Goal: Feedback & Contribution: Contribute content

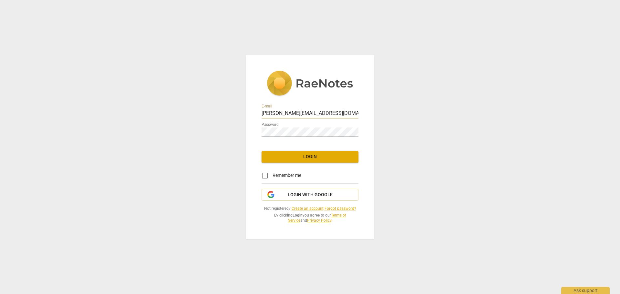
click at [324, 162] on button "Login" at bounding box center [310, 157] width 97 height 12
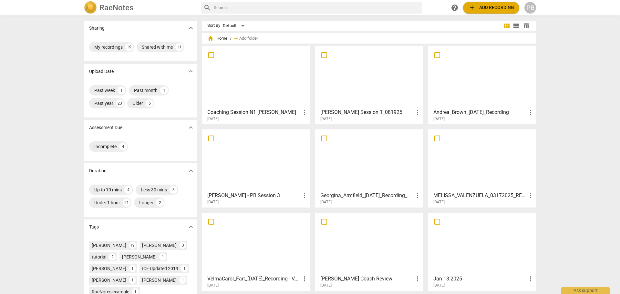
click at [381, 94] on div at bounding box center [368, 76] width 103 height 57
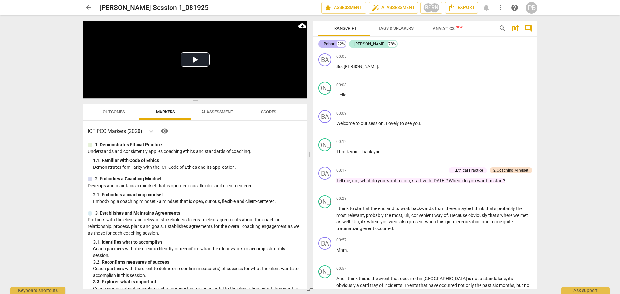
click at [328, 44] on div "Bahar" at bounding box center [329, 44] width 11 height 6
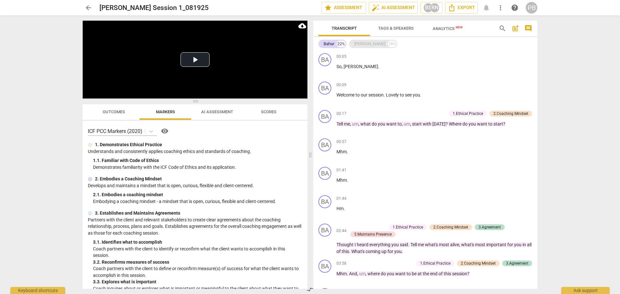
click at [361, 45] on div "[PERSON_NAME]" at bounding box center [369, 44] width 31 height 6
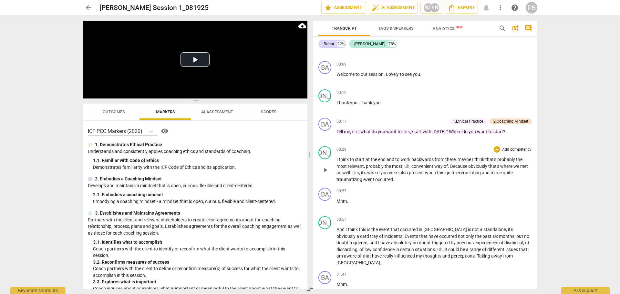
scroll to position [65, 0]
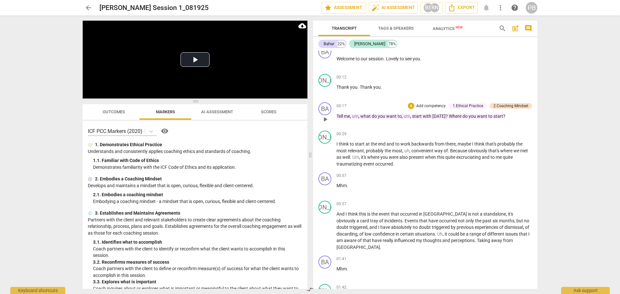
click at [430, 106] on p "Add competency" at bounding box center [431, 106] width 31 height 6
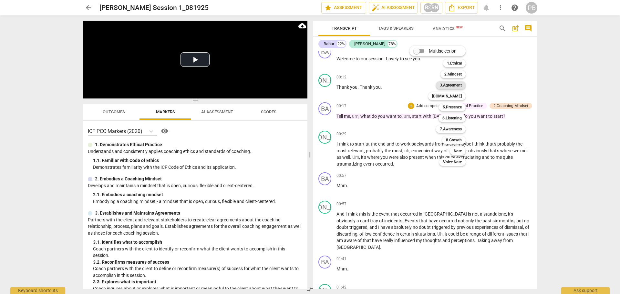
click at [444, 85] on b "3.Agreement" at bounding box center [451, 85] width 22 height 8
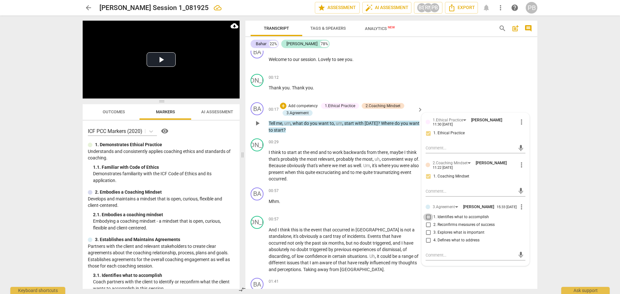
click at [427, 220] on input "1. Identifies what to accomplish" at bounding box center [428, 217] width 10 height 8
checkbox input "true"
click at [435, 258] on textarea at bounding box center [470, 255] width 89 height 6
type textarea "C"
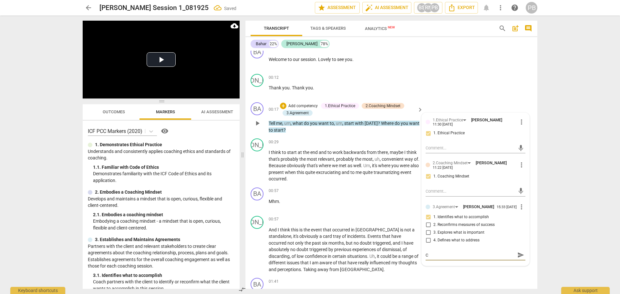
type textarea "Ca"
type textarea "Car"
type textarea "Care"
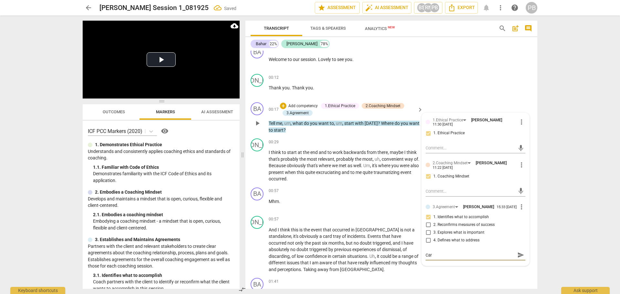
type textarea "Care"
type textarea "Caref"
type textarea "Carefu"
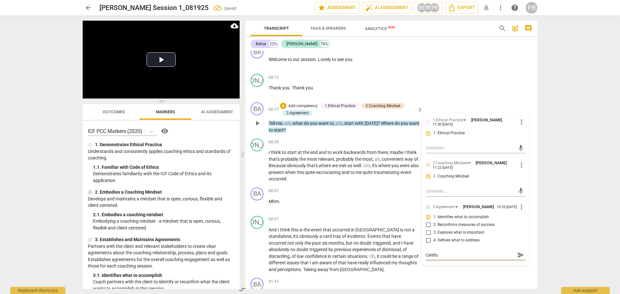
type textarea "Careful"
type textarea "Careful o"
type textarea "Careful of"
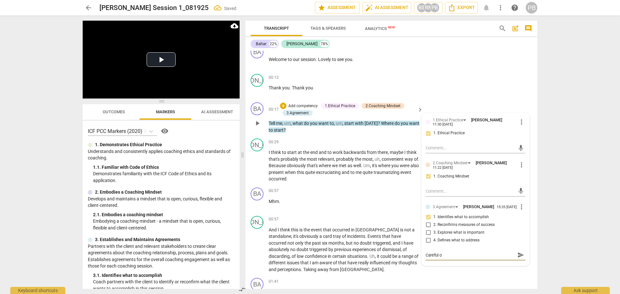
type textarea "Careful of"
type textarea "Careful of s"
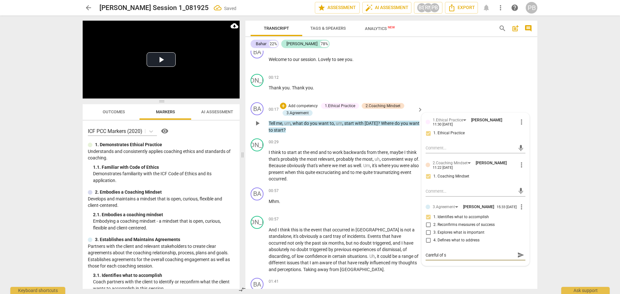
type textarea "Careful of st"
type textarea "Careful of sta"
type textarea "Careful of stac"
type textarea "Careful of stack"
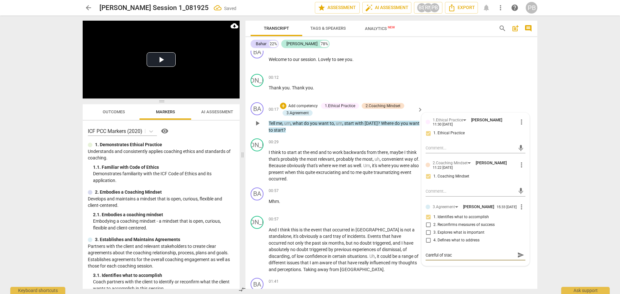
type textarea "Careful of stack"
type textarea "Careful of stacki"
type textarea "Careful of stackin"
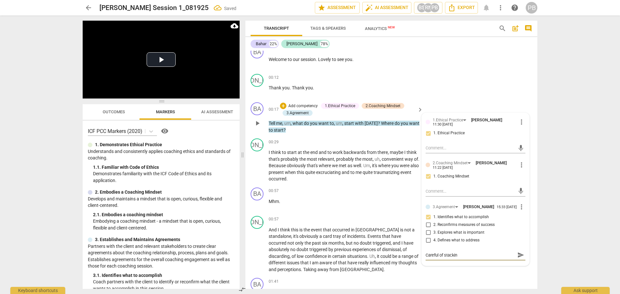
type textarea "Careful of stacking"
type textarea "Careful of stacking q"
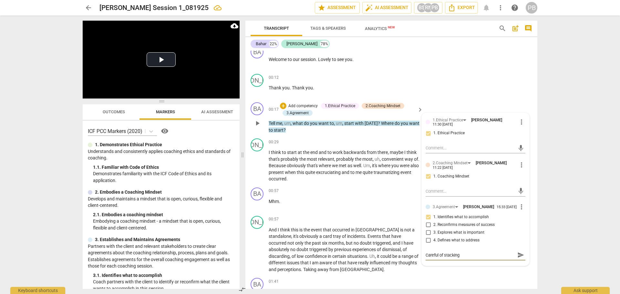
type textarea "Careful of stacking q"
type textarea "Careful of stacking qu"
type textarea "Careful of stacking que"
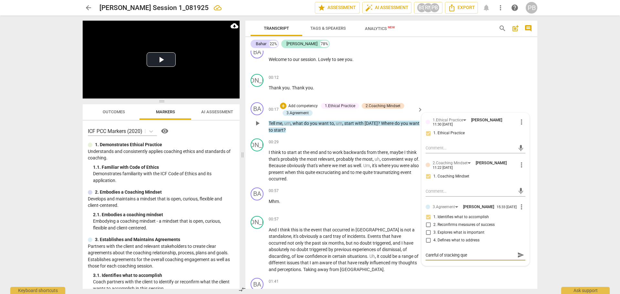
type textarea "Careful of stacking ques"
type textarea "Careful of stacking quest"
type textarea "Careful of stacking questi"
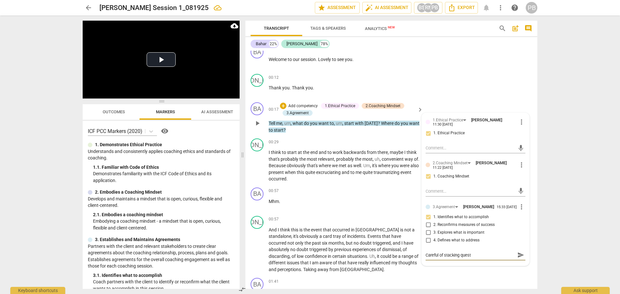
type textarea "Careful of stacking questi"
type textarea "Careful of stacking questio"
type textarea "Careful of stacking question"
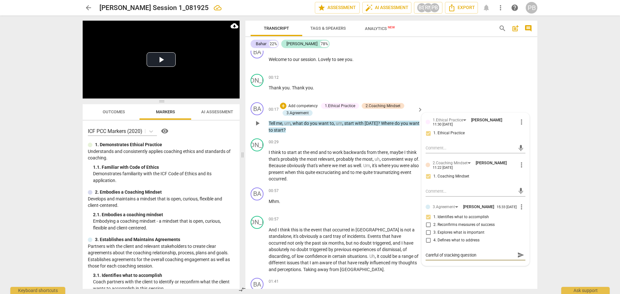
type textarea "Careful of stacking questions"
click at [517, 259] on span "send" at bounding box center [520, 255] width 7 height 7
click at [482, 90] on div "JO play_arrow pause 00:12 + Add competency keyboard_arrow_right Thank you . Tha…" at bounding box center [391, 85] width 292 height 28
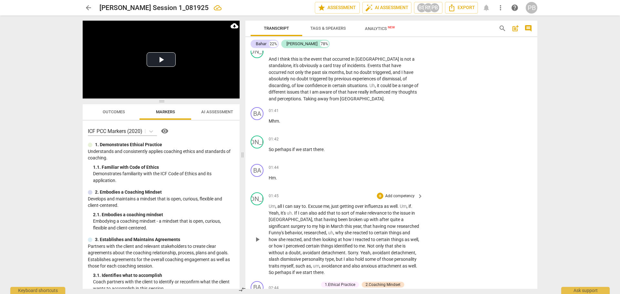
scroll to position [226, 0]
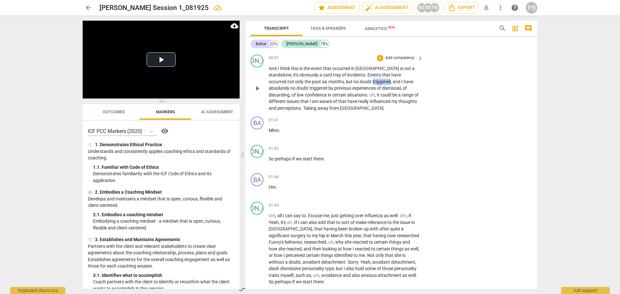
drag, startPoint x: 330, startPoint y: 81, endPoint x: 348, endPoint y: 80, distance: 17.8
click at [348, 80] on p "And I think this is the event that occurred in [GEOGRAPHIC_DATA] is not a stand…" at bounding box center [344, 88] width 151 height 47
click at [361, 73] on icon "button" at bounding box center [362, 72] width 4 height 5
drag, startPoint x: 398, startPoint y: 88, endPoint x: 403, endPoint y: 93, distance: 7.5
click at [403, 93] on p "And I think this is the event that occurred in [GEOGRAPHIC_DATA] is not a stand…" at bounding box center [344, 88] width 151 height 47
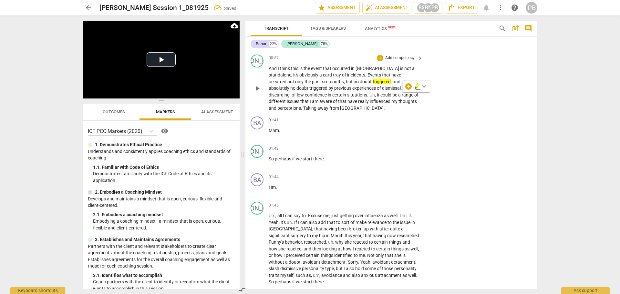
click at [398, 88] on p "And I think this is the event that occurred in [GEOGRAPHIC_DATA] is not a stand…" at bounding box center [344, 88] width 151 height 47
drag, startPoint x: 398, startPoint y: 88, endPoint x: 291, endPoint y: 93, distance: 106.7
click at [291, 93] on p "And I think this is the event that occurred in [GEOGRAPHIC_DATA] is not a stand…" at bounding box center [344, 88] width 151 height 47
click at [307, 83] on icon "button" at bounding box center [307, 87] width 6 height 8
drag, startPoint x: 360, startPoint y: 102, endPoint x: 292, endPoint y: 111, distance: 68.1
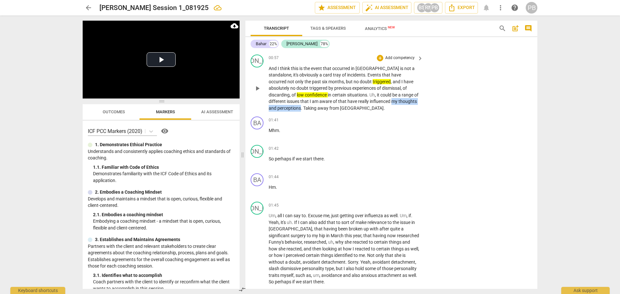
click at [292, 111] on p "And I think this is the event that occurred in [GEOGRAPHIC_DATA] is not a stand…" at bounding box center [344, 88] width 151 height 47
click at [307, 100] on icon "button" at bounding box center [307, 99] width 4 height 5
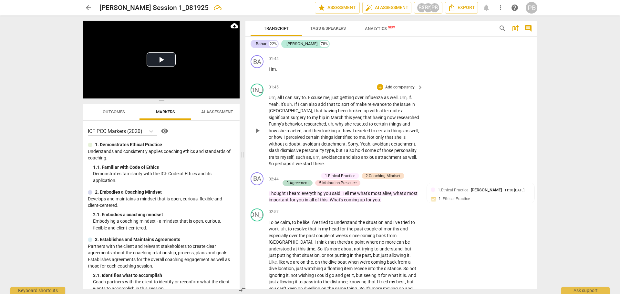
scroll to position [355, 0]
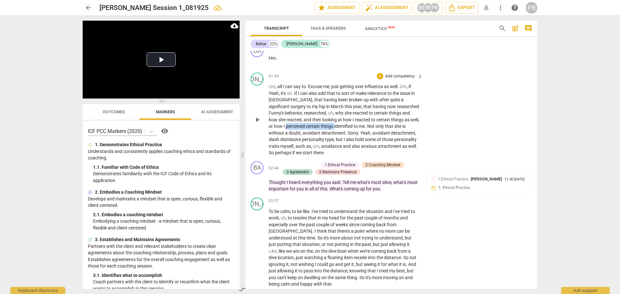
drag, startPoint x: 270, startPoint y: 126, endPoint x: 318, endPoint y: 126, distance: 48.1
click at [318, 126] on p "Um , all I can say to . Excuse me , just getting over [MEDICAL_DATA] as well . …" at bounding box center [344, 119] width 151 height 73
click at [332, 117] on icon "button" at bounding box center [332, 117] width 4 height 5
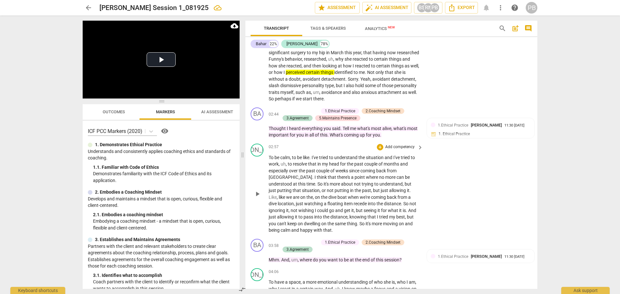
scroll to position [420, 0]
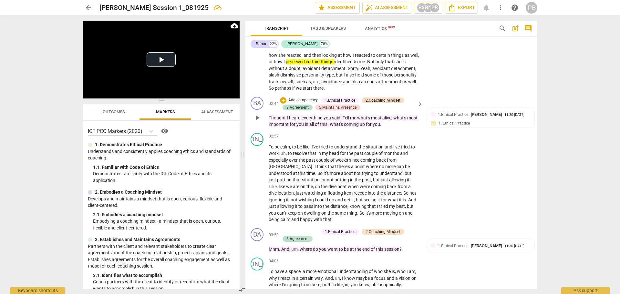
click at [293, 99] on p "Add competency" at bounding box center [303, 101] width 31 height 6
click at [329, 99] on b "5.Presence" at bounding box center [325, 102] width 19 height 8
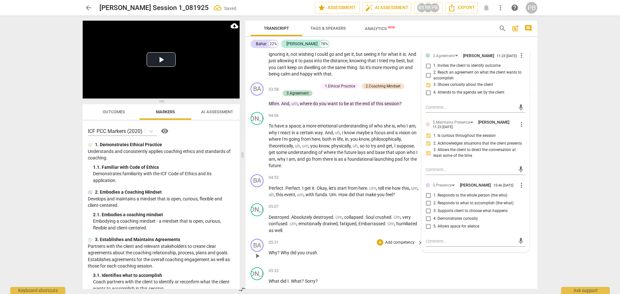
scroll to position [581, 0]
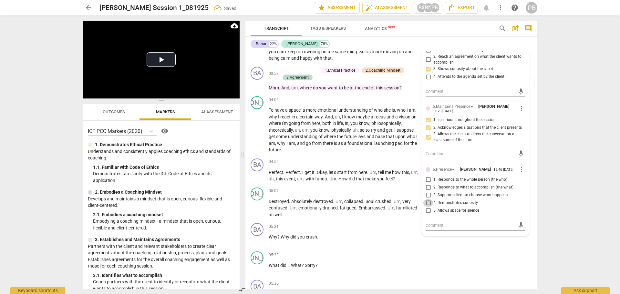
click at [427, 207] on input "4. Demonstrates curiosity" at bounding box center [428, 203] width 10 height 8
checkbox input "true"
click at [437, 229] on textarea at bounding box center [470, 226] width 89 height 6
type textarea "T"
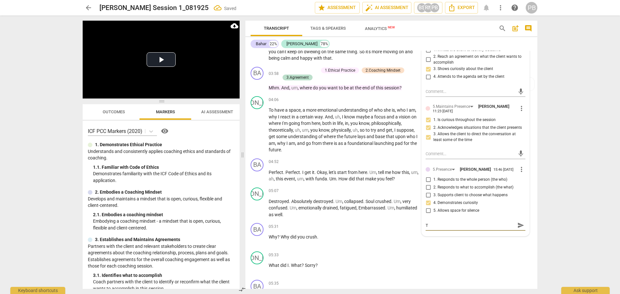
type textarea "Th"
type textarea "Thr"
type textarea "Thre"
type textarea "Three"
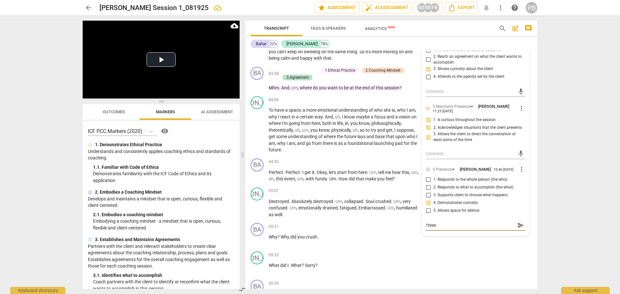
type textarea "Three"
type textarea "Three q"
type textarea "Three qu"
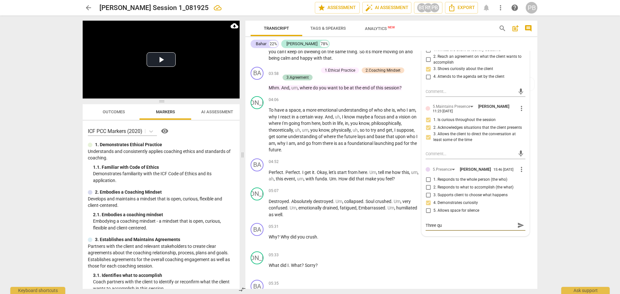
type textarea "Three que"
type textarea "Three ques"
type textarea "Three quest"
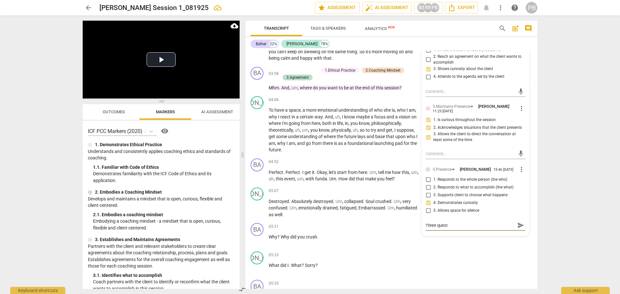
type textarea "Three questi"
type textarea "Three questio"
type textarea "Three question"
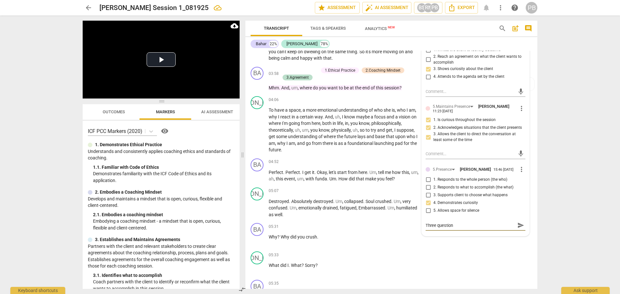
type textarea "Three questions"
type textarea "Three questions i"
type textarea "Three questions in"
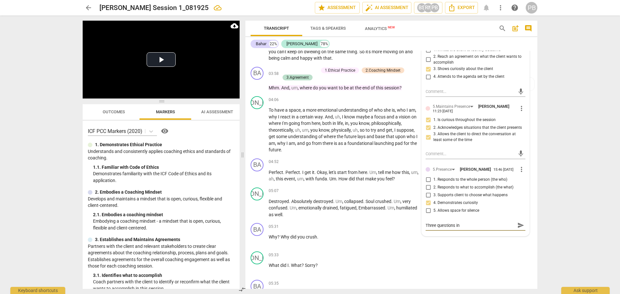
type textarea "Three questions in"
type textarea "Three questions in o"
type textarea "Three questions in on"
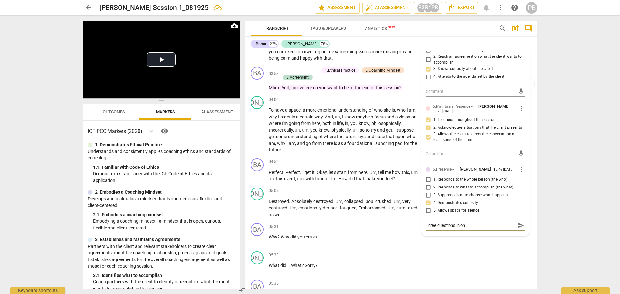
type textarea "Three questions in one"
type textarea "Three questions in one h"
type textarea "Three questions in one"
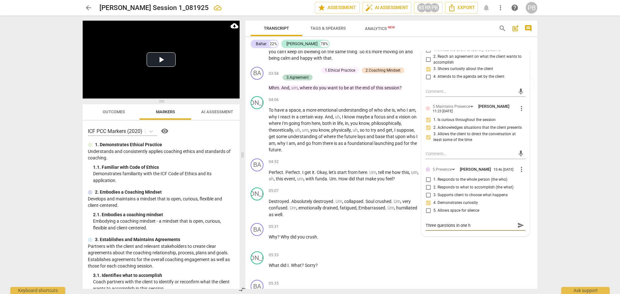
type textarea "Three questions in one"
type textarea "Three questions in one."
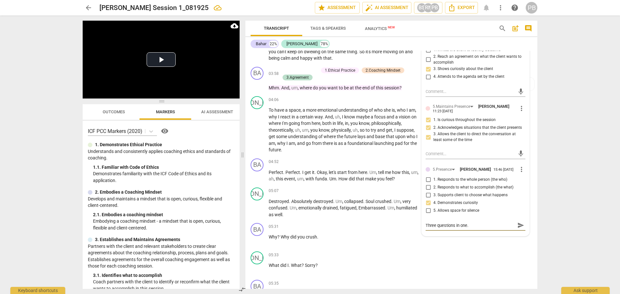
type textarea "Three questions in one.."
type textarea "Three questions in one..."
type textarea "Three questions in one...s"
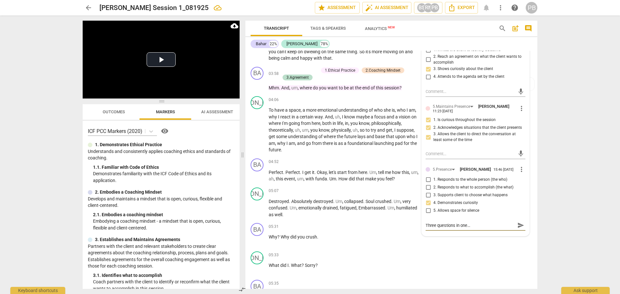
type textarea "Three questions in one...s"
type textarea "Three questions in one...st"
type textarea "Three questions in one...sta"
type textarea "Three questions in one...stac"
type textarea "Three questions in one...stack"
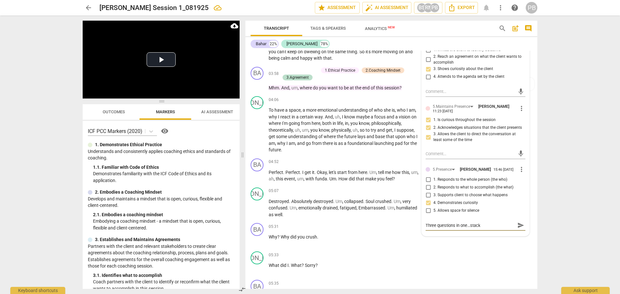
type textarea "Three questions in one...stacki"
type textarea "Three questions in one...stackin"
type textarea "Three questions in one...stacking"
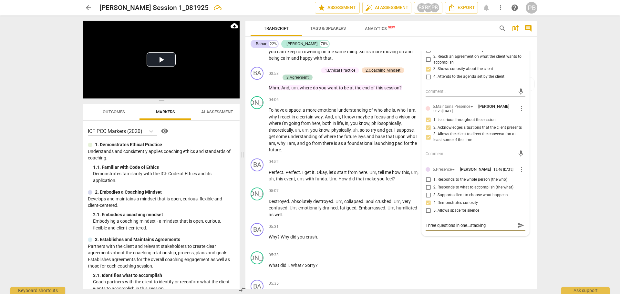
type textarea "Three questions in one...stacking"
click at [518, 229] on span "send" at bounding box center [520, 225] width 7 height 7
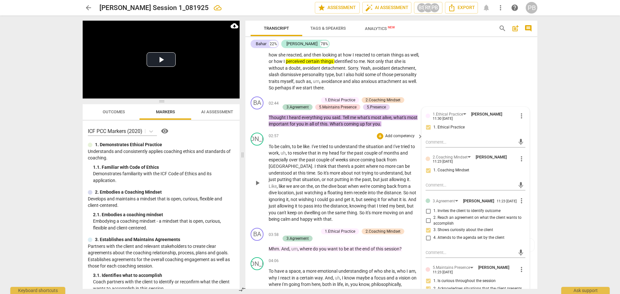
scroll to position [420, 0]
click at [297, 99] on p "Add competency" at bounding box center [303, 101] width 31 height 6
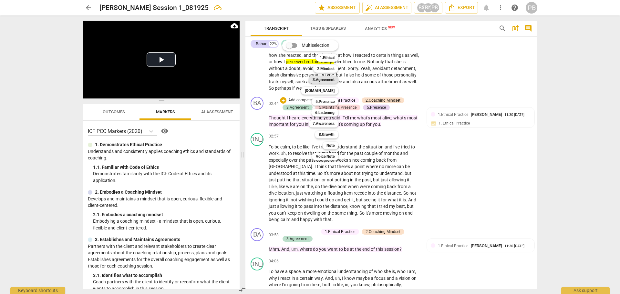
click at [332, 78] on b "3.Agreement" at bounding box center [324, 80] width 22 height 8
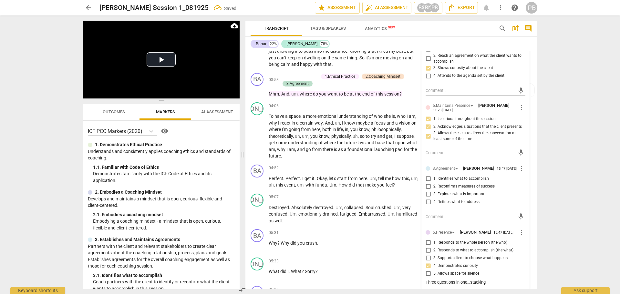
scroll to position [614, 0]
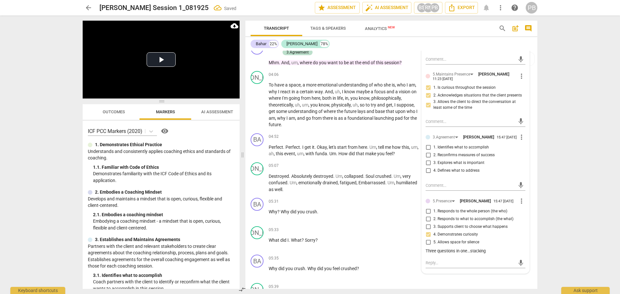
click at [427, 151] on input "1. Identifies what to accomplish" at bounding box center [428, 148] width 10 height 8
checkbox input "true"
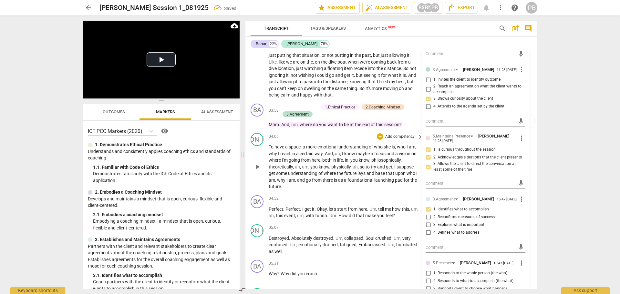
scroll to position [549, 0]
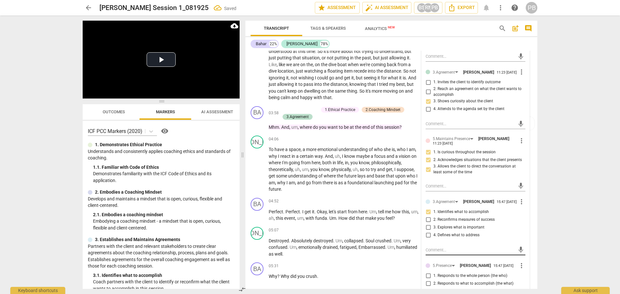
click at [440, 253] on textarea at bounding box center [470, 250] width 89 height 6
type textarea "T"
type textarea "Tr"
type textarea "Try"
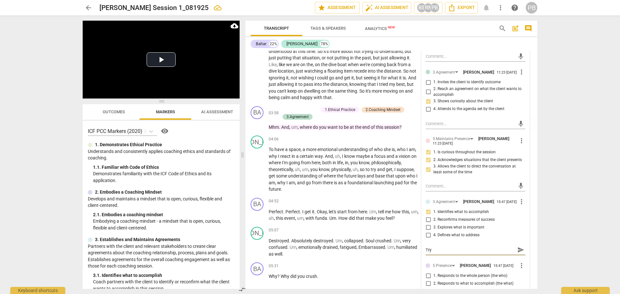
type textarea "Tryi"
type textarea "Tryin"
type textarea "Trying"
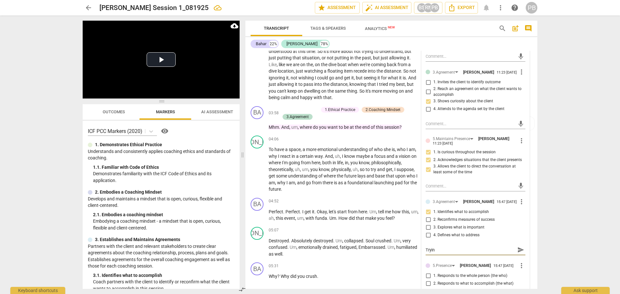
type textarea "Trying"
type textarea "Trying t"
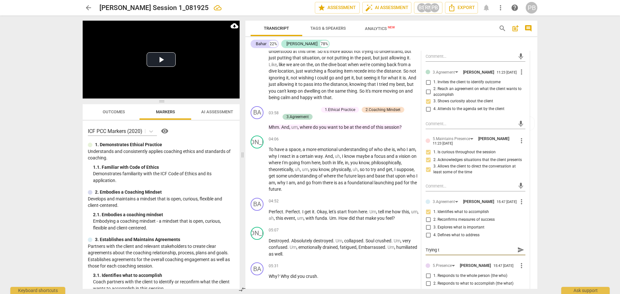
type textarea "Trying to"
type textarea "Trying to n"
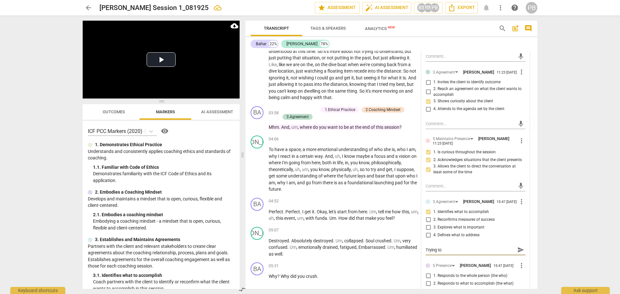
type textarea "Trying to n"
type textarea "Trying to na"
type textarea "Trying to nar"
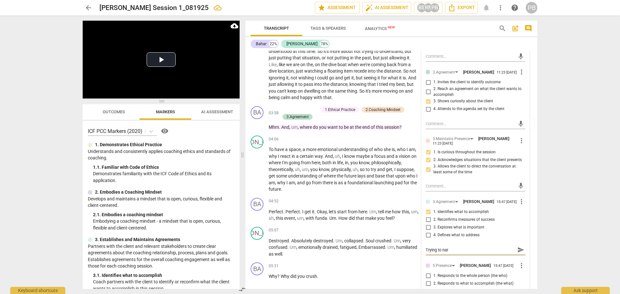
type textarea "Trying to narr"
type textarea "Trying to [PERSON_NAME]"
type textarea "Trying to narrow"
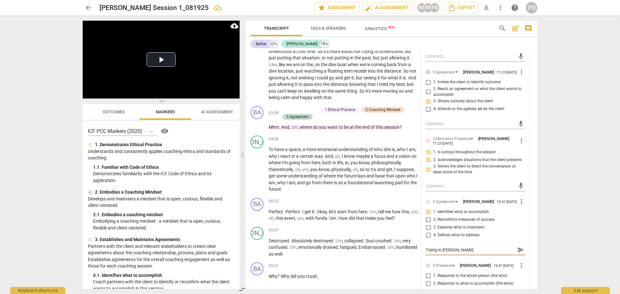
type textarea "Trying to narrow"
type textarea "Trying to narrow t"
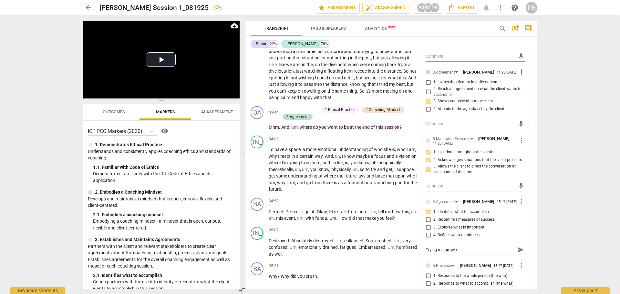
type textarea "Trying to narrow th"
type textarea "Trying to narrow the"
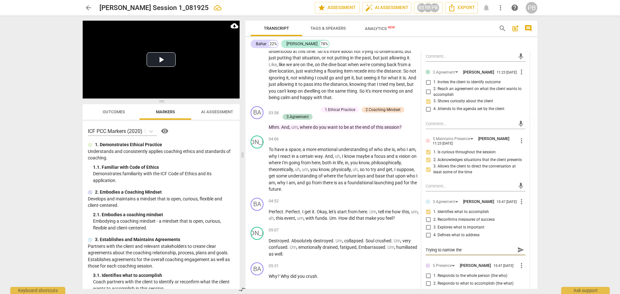
type textarea "Trying to narrow the"
type textarea "Trying to narrow the f"
type textarea "Trying to narrow the fo"
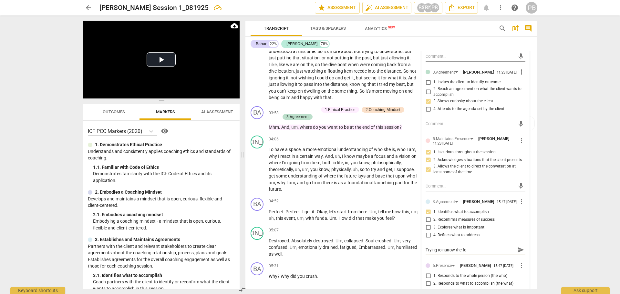
type textarea "Trying to narrow the foc"
type textarea "Trying to narrow the focu"
type textarea "Trying to narrow the focus"
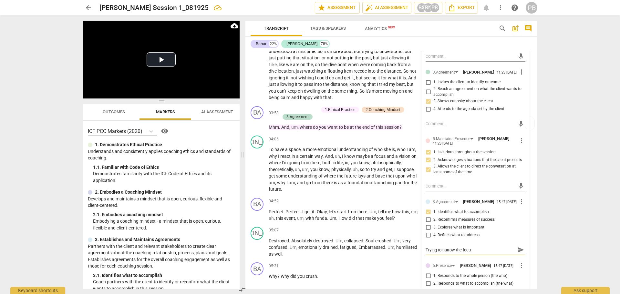
type textarea "Trying to narrow the focus"
type textarea "Trying to narrow the focus?"
click at [518, 253] on span "send" at bounding box center [520, 249] width 7 height 7
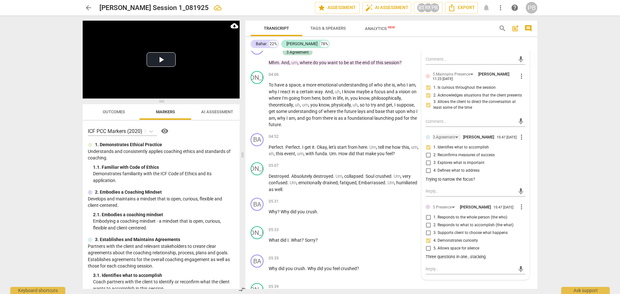
scroll to position [646, 0]
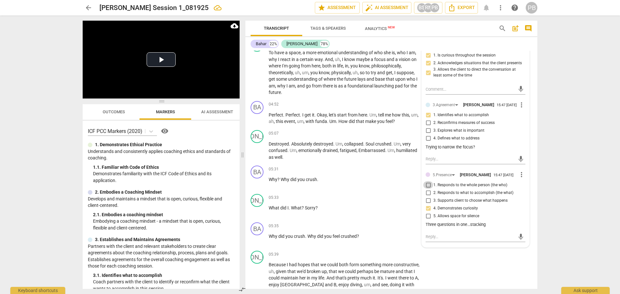
click at [427, 189] on input "1. Responds to the whole person (the who)" at bounding box center [428, 185] width 10 height 8
checkbox input "true"
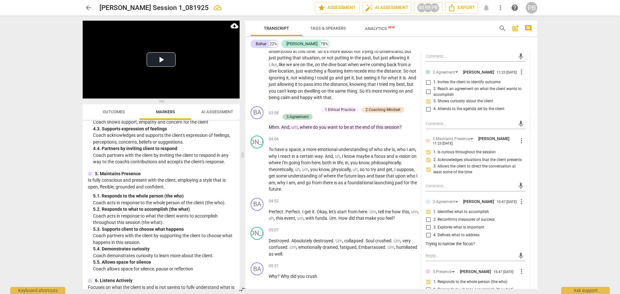
scroll to position [355, 0]
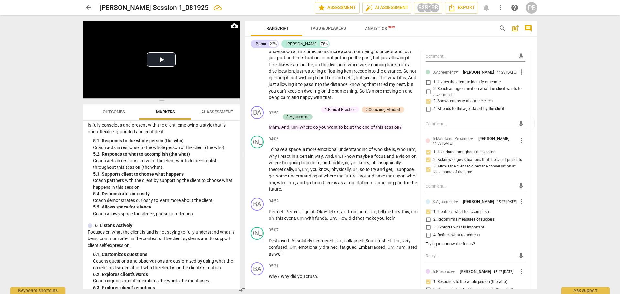
click at [105, 113] on span "Outcomes" at bounding box center [114, 111] width 22 height 5
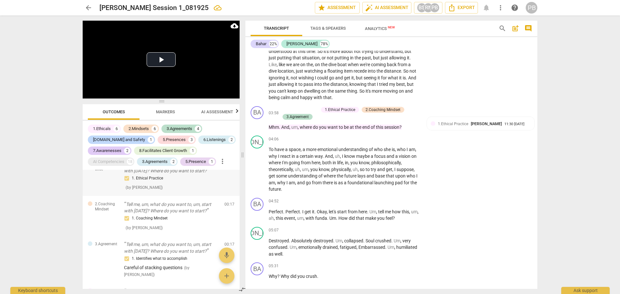
scroll to position [0, 0]
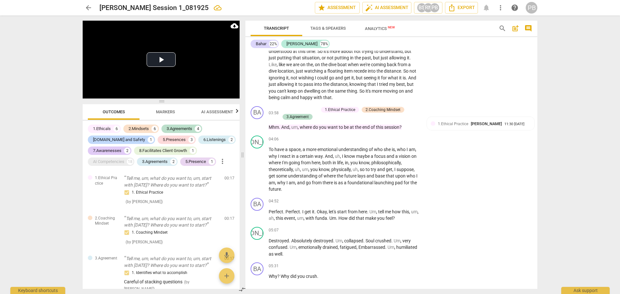
click at [172, 112] on span "Markers" at bounding box center [165, 111] width 19 height 5
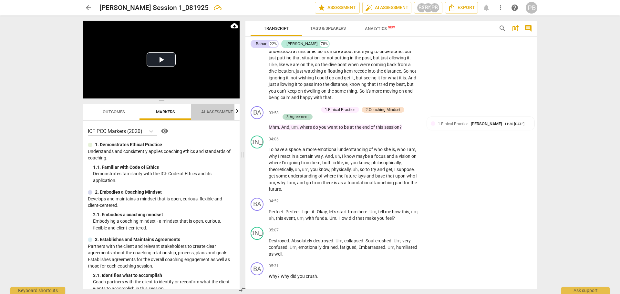
click at [218, 109] on span "AI Assessment" at bounding box center [217, 111] width 32 height 5
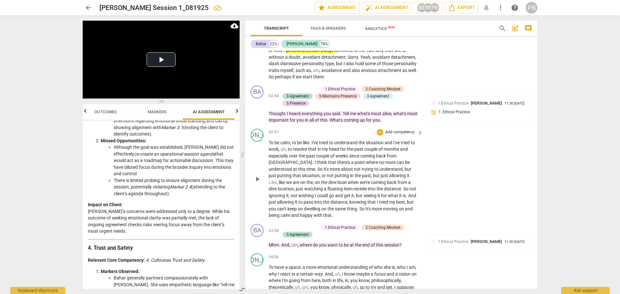
scroll to position [420, 0]
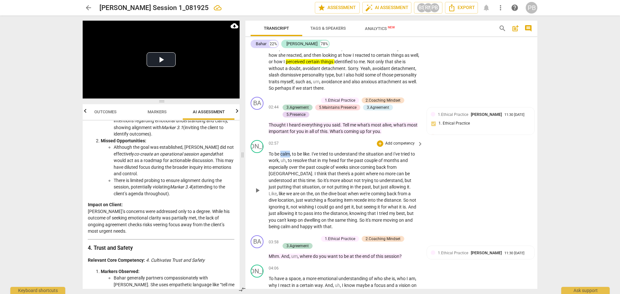
drag, startPoint x: 282, startPoint y: 151, endPoint x: 290, endPoint y: 152, distance: 8.5
click at [290, 152] on span "calm" at bounding box center [285, 153] width 10 height 5
click at [304, 145] on icon "button" at bounding box center [306, 144] width 4 height 5
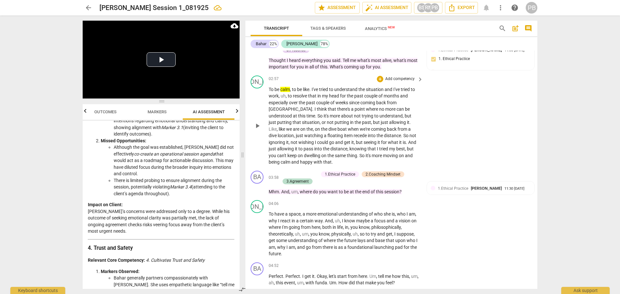
scroll to position [517, 0]
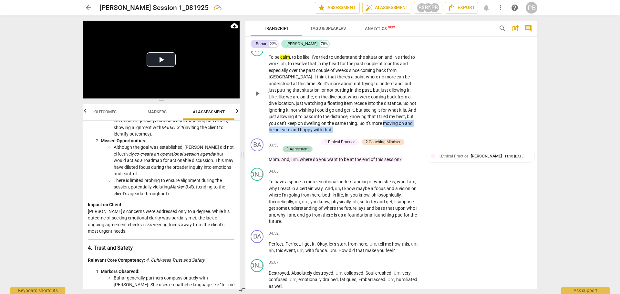
drag, startPoint x: 349, startPoint y: 124, endPoint x: 365, endPoint y: 129, distance: 16.6
click at [365, 129] on p "To be calm , to be like . I've tried to understand the situation and I've tried…" at bounding box center [344, 93] width 151 height 79
click at [316, 119] on icon "button" at bounding box center [315, 120] width 4 height 5
click at [290, 141] on p "Add competency" at bounding box center [303, 142] width 31 height 6
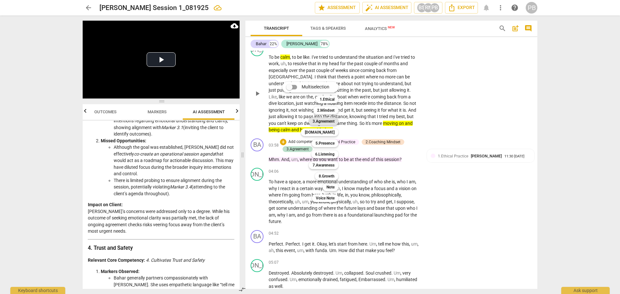
click at [322, 122] on b "3.Agreement" at bounding box center [324, 122] width 22 height 8
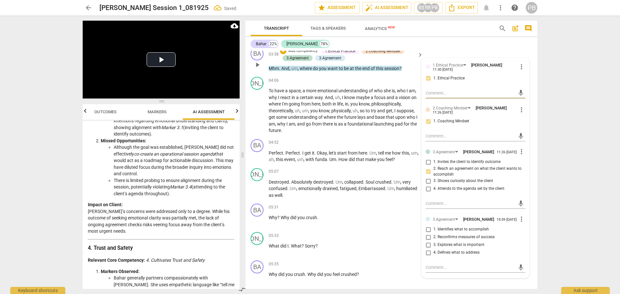
scroll to position [614, 0]
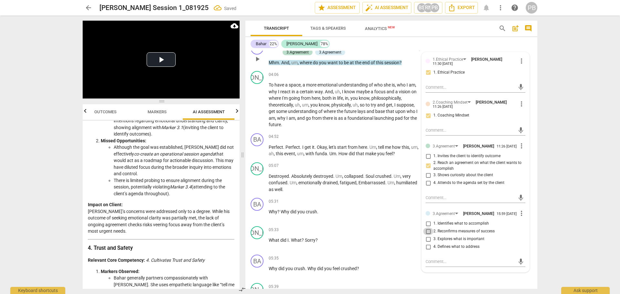
click at [426, 235] on input "2. Reconfirms measures of success" at bounding box center [428, 232] width 10 height 8
checkbox input "true"
click at [408, 45] on div "Bahar 22% [PERSON_NAME] 78%" at bounding box center [392, 43] width 282 height 11
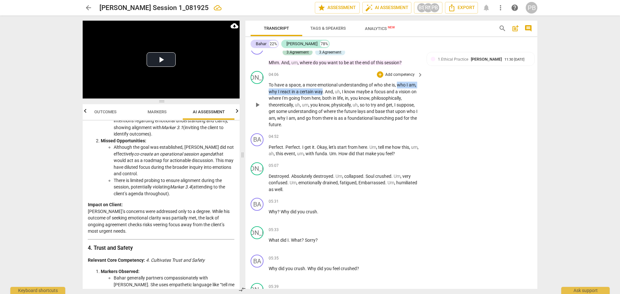
drag, startPoint x: 398, startPoint y: 84, endPoint x: 322, endPoint y: 93, distance: 76.5
click at [322, 93] on p "To have a space , a more emotional understanding of who she is , who I am , why…" at bounding box center [344, 105] width 151 height 47
click at [338, 83] on icon "button" at bounding box center [337, 83] width 6 height 8
drag, startPoint x: 375, startPoint y: 89, endPoint x: 344, endPoint y: 99, distance: 32.6
click at [344, 99] on p "To have a space , a more emotional understanding of who she is , who I am , why…" at bounding box center [344, 105] width 151 height 47
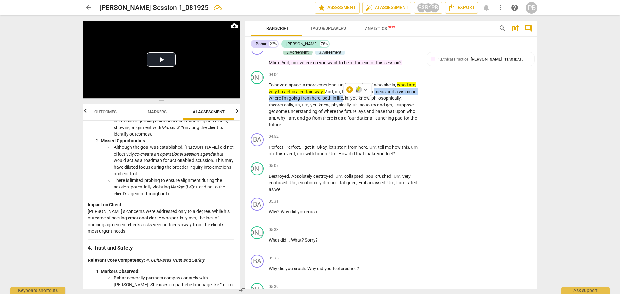
click at [358, 89] on icon "button" at bounding box center [359, 90] width 6 height 8
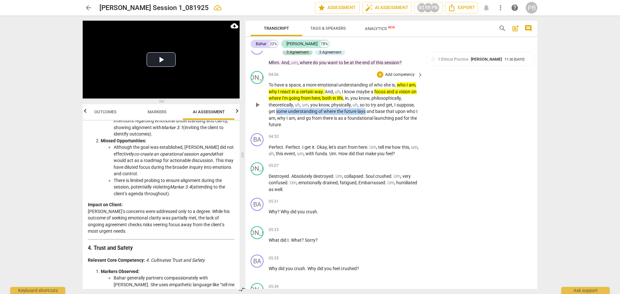
drag, startPoint x: 276, startPoint y: 111, endPoint x: 366, endPoint y: 114, distance: 89.8
click at [366, 114] on p "To have a space , a more emotional understanding of who she is , who I am , why…" at bounding box center [344, 105] width 151 height 47
click at [380, 103] on icon "button" at bounding box center [382, 102] width 4 height 5
click at [398, 136] on p "Add competency" at bounding box center [400, 137] width 31 height 6
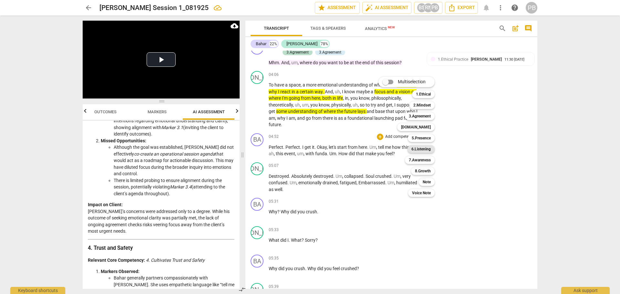
click at [417, 149] on b "6.Listening" at bounding box center [420, 149] width 19 height 8
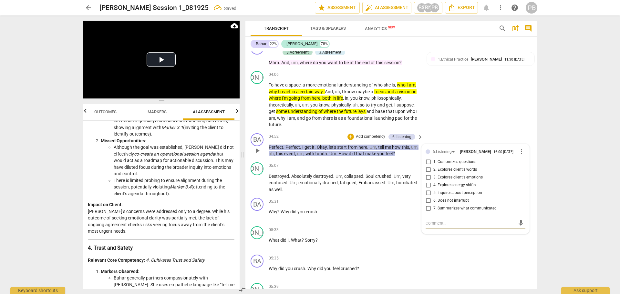
click at [426, 179] on input "3. Explores client's emotions" at bounding box center [428, 178] width 10 height 8
checkbox input "true"
click at [434, 130] on div "JO play_arrow pause 04:06 + Add competency keyboard_arrow_right To have a space…" at bounding box center [391, 99] width 292 height 62
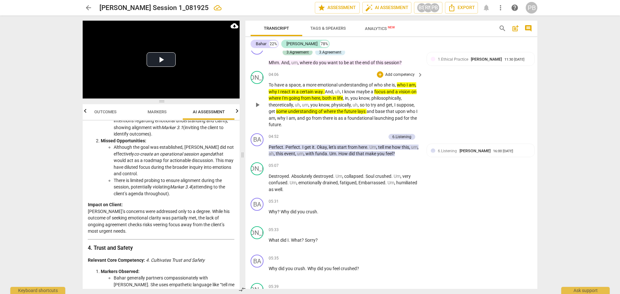
click at [395, 73] on p "Add competency" at bounding box center [400, 75] width 31 height 6
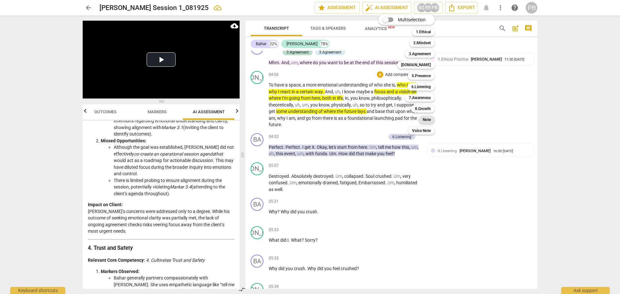
click at [424, 120] on b "Note" at bounding box center [427, 120] width 8 height 8
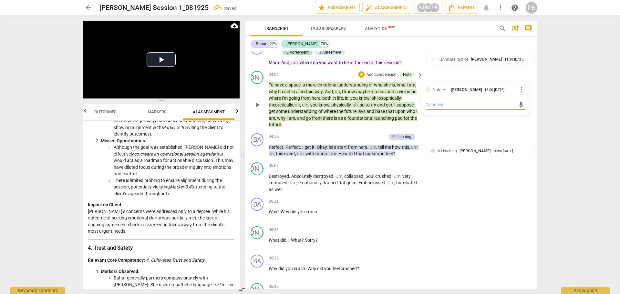
type textarea "T"
type textarea "Th"
type textarea "The"
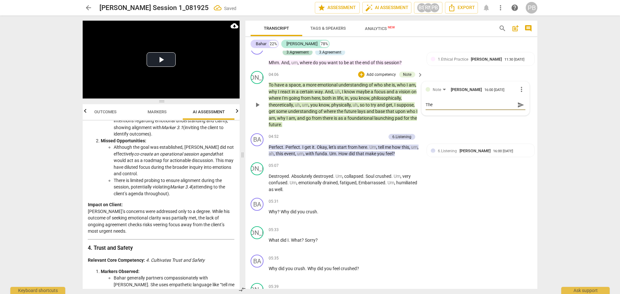
type textarea "Ther"
type textarea "There"
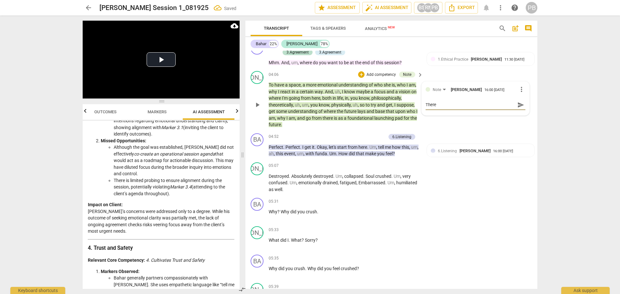
type textarea "There"
type textarea "There i"
type textarea "There is"
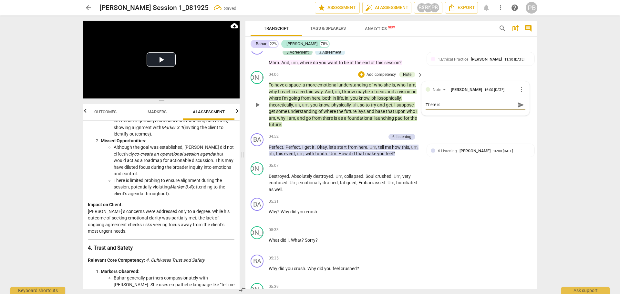
type textarea "There is"
type textarea "There is a"
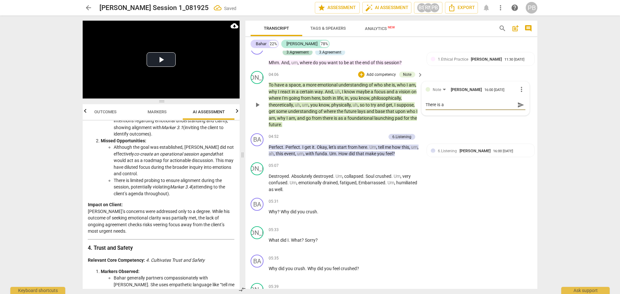
type textarea "There is a"
type textarea "There is a l"
type textarea "There is a lo"
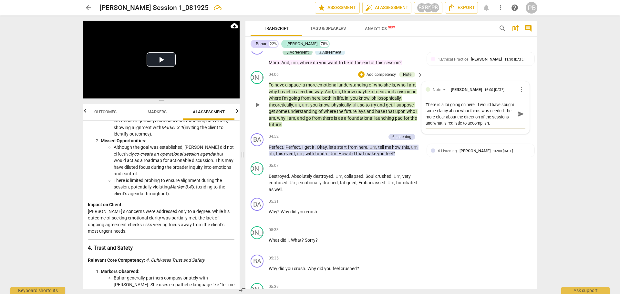
scroll to position [6, 0]
click at [517, 119] on span "send" at bounding box center [520, 117] width 7 height 7
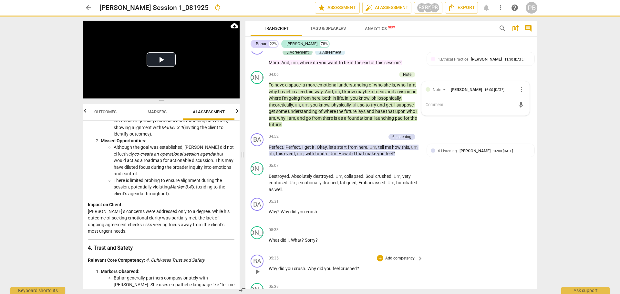
scroll to position [0, 0]
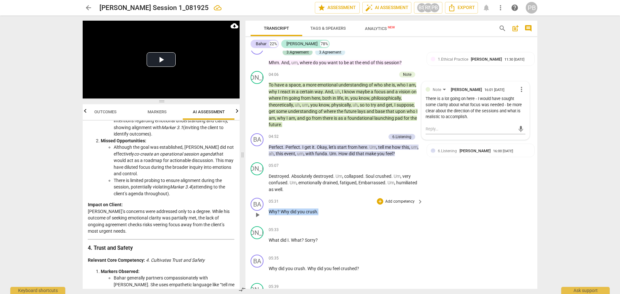
drag, startPoint x: 270, startPoint y: 212, endPoint x: 319, endPoint y: 212, distance: 49.1
click at [319, 212] on p "Why ? Why did you crush ." at bounding box center [344, 212] width 151 height 7
click at [391, 202] on p "Add competency" at bounding box center [400, 202] width 31 height 6
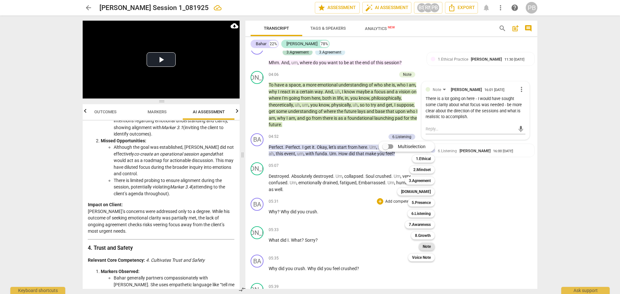
click at [424, 248] on b "Note" at bounding box center [427, 247] width 8 height 8
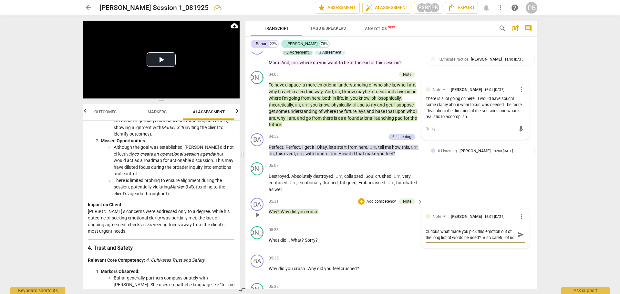
scroll to position [6, 0]
click at [520, 236] on span "send" at bounding box center [520, 234] width 7 height 7
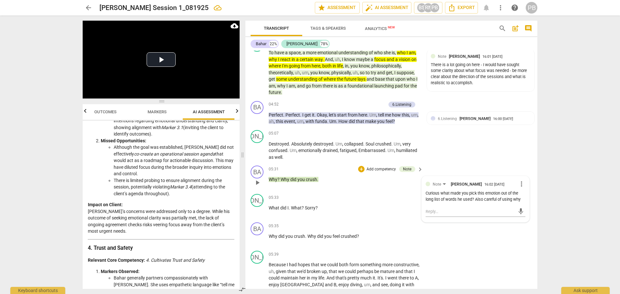
scroll to position [614, 0]
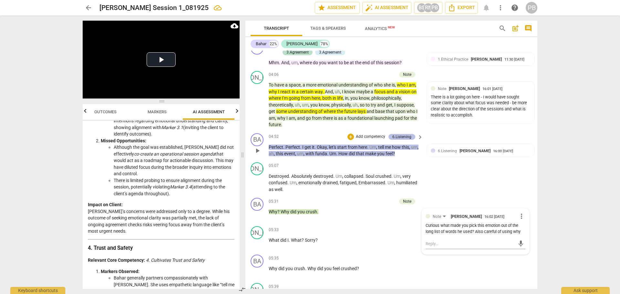
click at [403, 134] on div "6.Listening" at bounding box center [401, 137] width 19 height 6
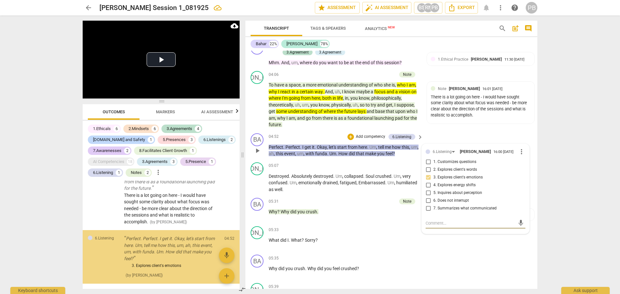
scroll to position [706, 0]
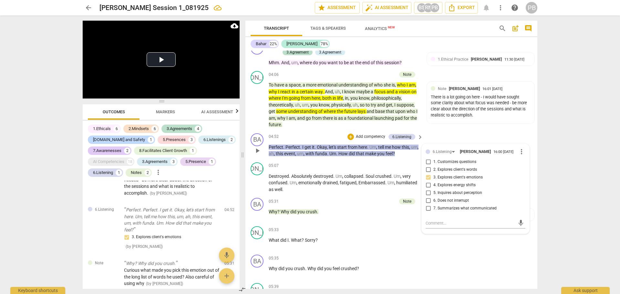
click at [358, 135] on p "Add competency" at bounding box center [370, 137] width 31 height 6
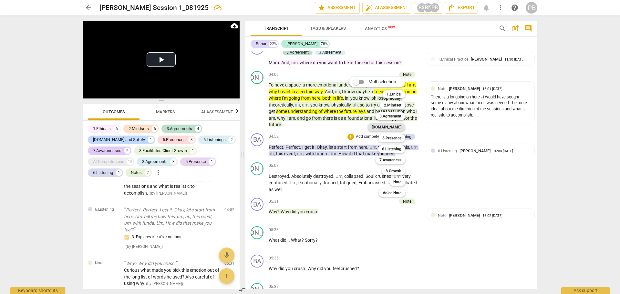
click at [396, 129] on b "[DOMAIN_NAME]" at bounding box center [387, 127] width 30 height 8
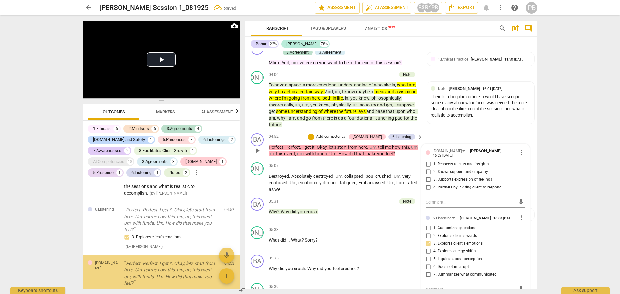
scroll to position [755, 0]
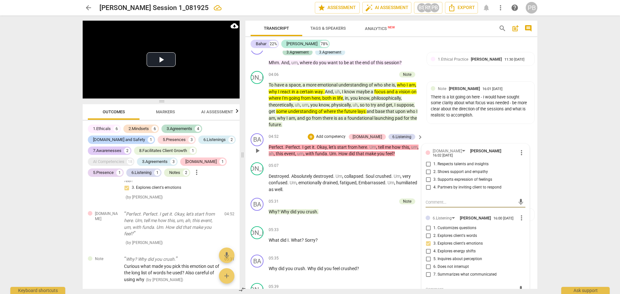
click at [428, 172] on input "2. Shows support and empathy" at bounding box center [428, 172] width 10 height 8
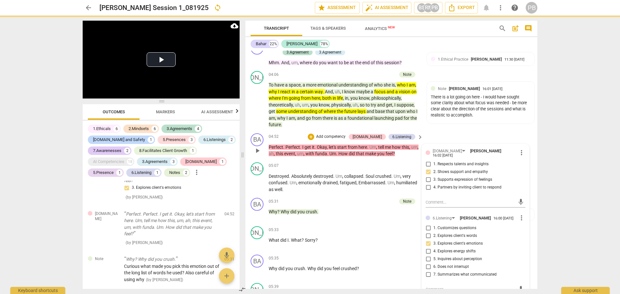
click at [511, 133] on div "BA play_arrow pause 04:52 + Add competency [DOMAIN_NAME] 6.Listening keyboard_a…" at bounding box center [391, 145] width 292 height 29
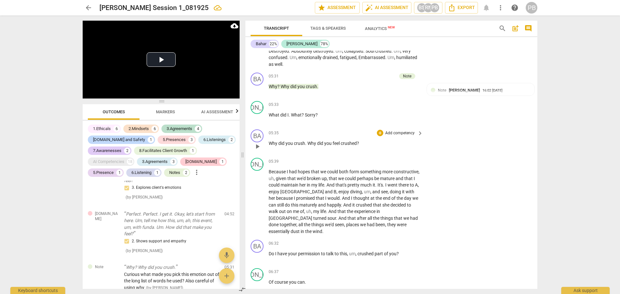
scroll to position [743, 0]
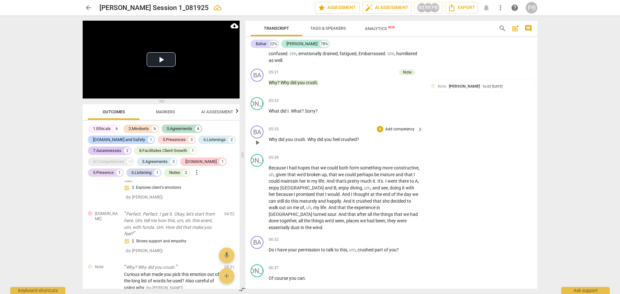
click at [393, 130] on p "Add competency" at bounding box center [400, 130] width 31 height 6
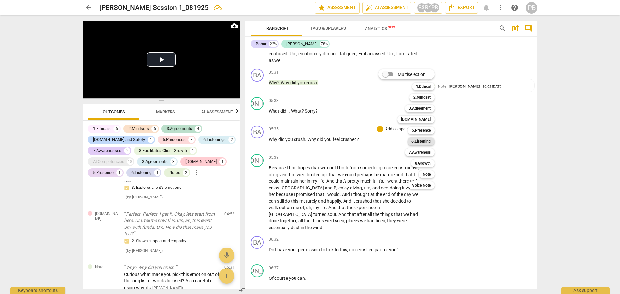
click at [419, 143] on b "6.Listening" at bounding box center [420, 142] width 19 height 8
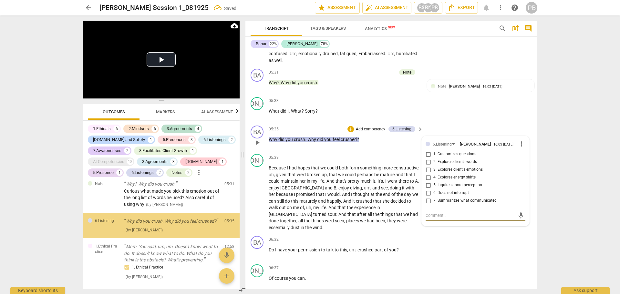
scroll to position [839, 0]
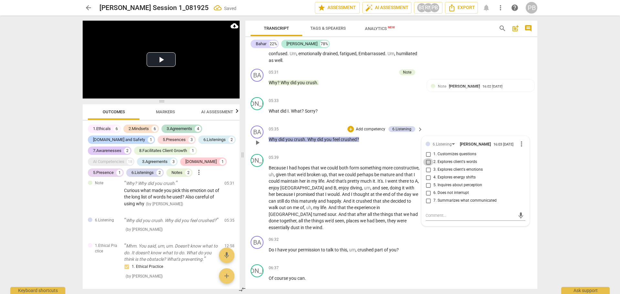
click at [426, 165] on input "2. Explores client's words" at bounding box center [428, 162] width 10 height 8
click at [427, 187] on input "5. Inquires about perception" at bounding box center [428, 186] width 10 height 8
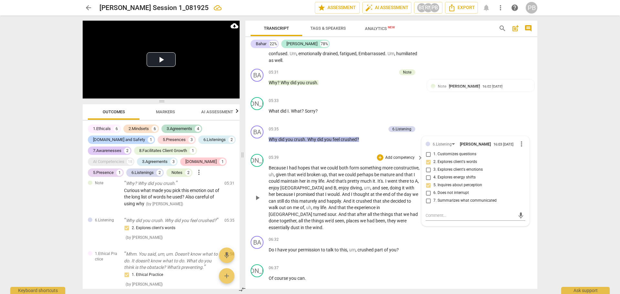
click at [380, 151] on div "JO play_arrow pause 05:39 + Add competency keyboard_arrow_right Because I had h…" at bounding box center [391, 192] width 292 height 82
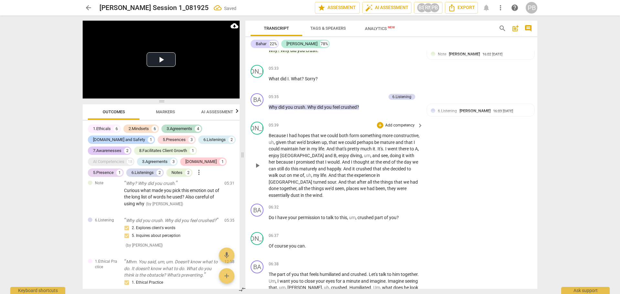
scroll to position [807, 0]
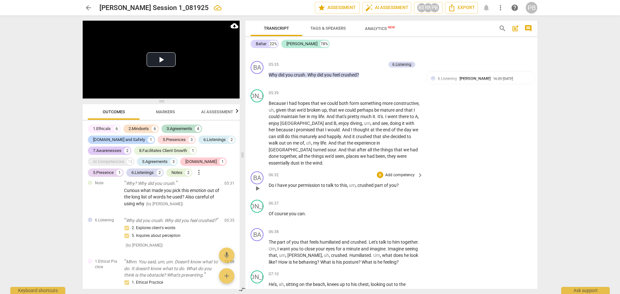
click at [393, 174] on p "Add competency" at bounding box center [400, 175] width 31 height 6
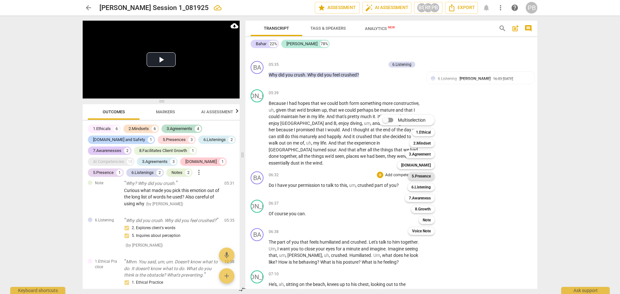
click at [415, 177] on b "5.Presence" at bounding box center [421, 176] width 19 height 8
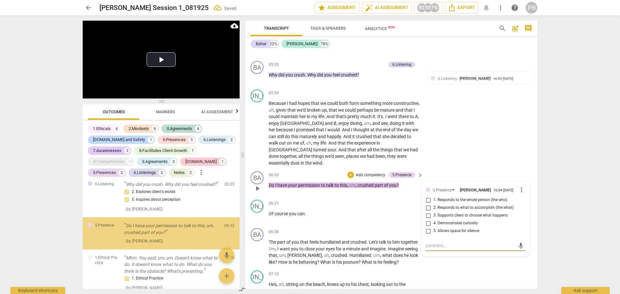
scroll to position [887, 0]
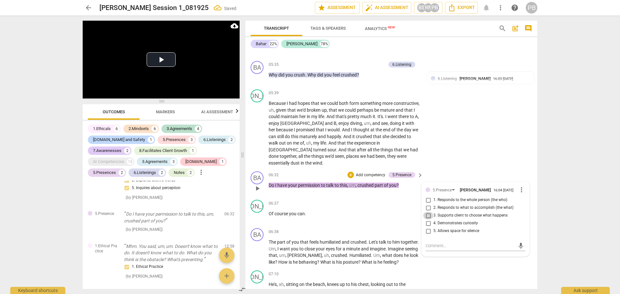
click at [426, 218] on input "3. Supports client to choose what happens" at bounding box center [428, 216] width 10 height 8
click at [452, 154] on div "JO play_arrow pause 05:39 + Add competency keyboard_arrow_right Because I had h…" at bounding box center [391, 128] width 292 height 82
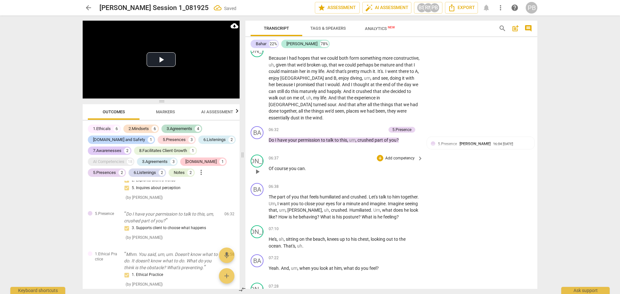
scroll to position [872, 0]
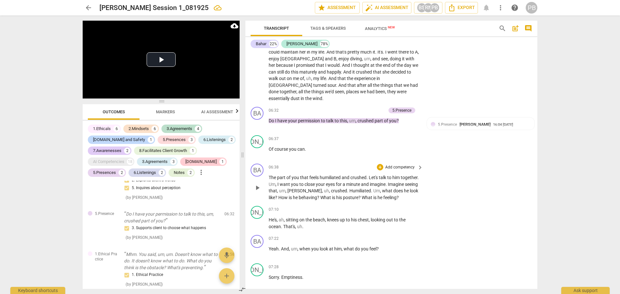
click at [394, 169] on p "Add competency" at bounding box center [400, 168] width 31 height 6
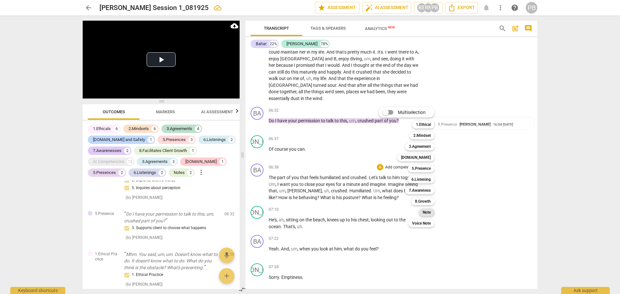
click at [425, 212] on b "Note" at bounding box center [427, 213] width 8 height 8
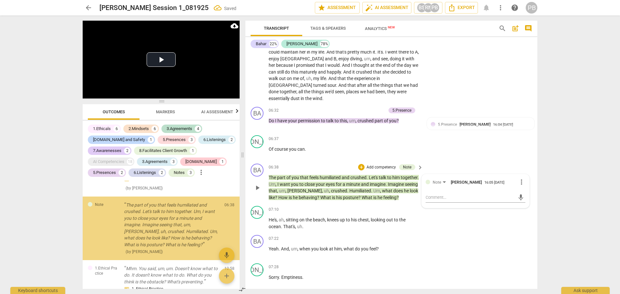
scroll to position [943, 0]
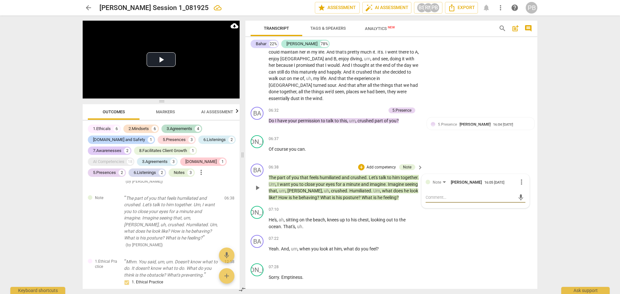
click at [520, 180] on span "more_vert" at bounding box center [522, 182] width 8 height 8
click at [525, 197] on li "Delete" at bounding box center [526, 195] width 22 height 12
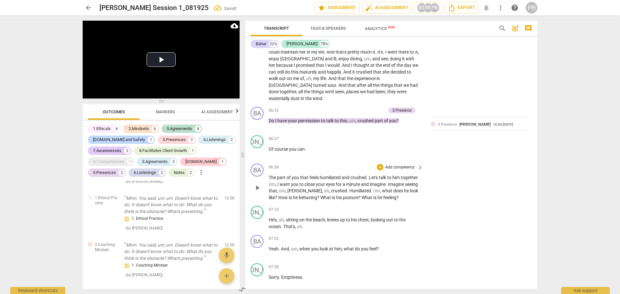
click at [401, 169] on p "Add competency" at bounding box center [400, 168] width 31 height 6
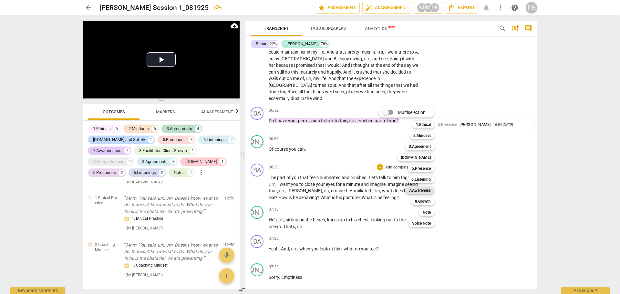
click at [417, 190] on b "7.Awareness" at bounding box center [420, 191] width 22 height 8
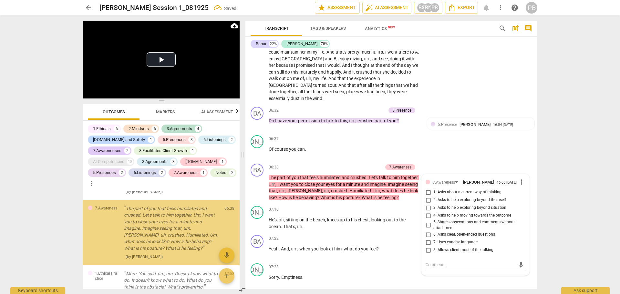
scroll to position [949, 0]
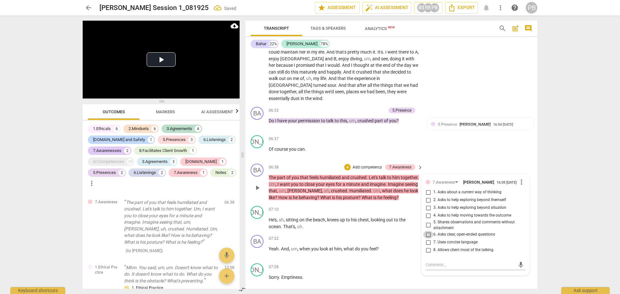
click at [426, 235] on input "6. Asks clear, open-ended questions" at bounding box center [428, 235] width 10 height 8
click at [433, 268] on textarea at bounding box center [470, 265] width 89 height 6
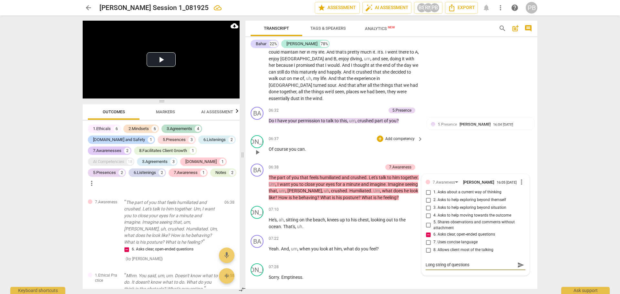
click at [488, 153] on div "JO play_arrow pause 06:37 + Add competency keyboard_arrow_right Of course you c…" at bounding box center [391, 147] width 292 height 28
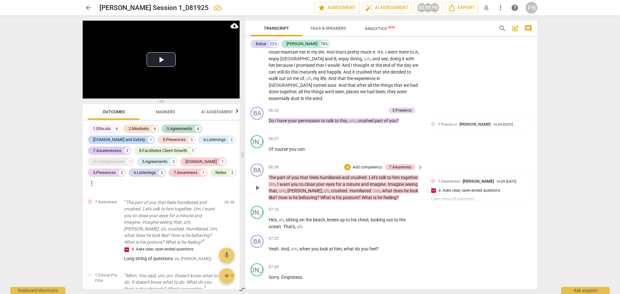
click at [374, 167] on p "Add competency" at bounding box center [367, 168] width 31 height 6
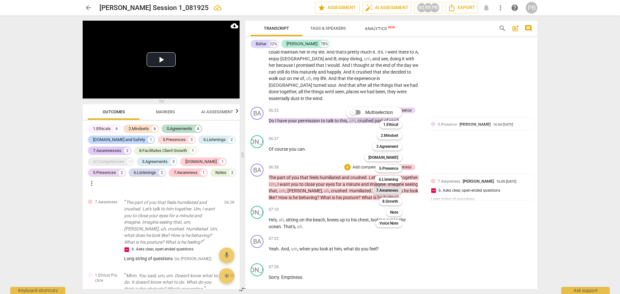
click at [394, 191] on b "7.Awareness" at bounding box center [387, 191] width 22 height 8
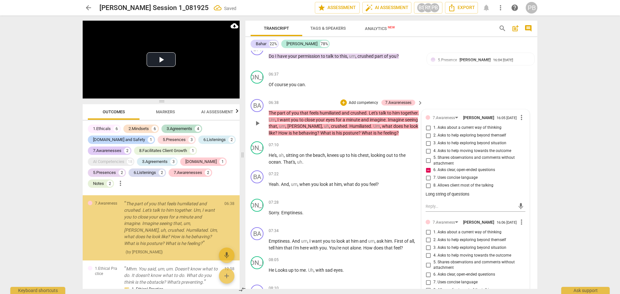
scroll to position [1023, 0]
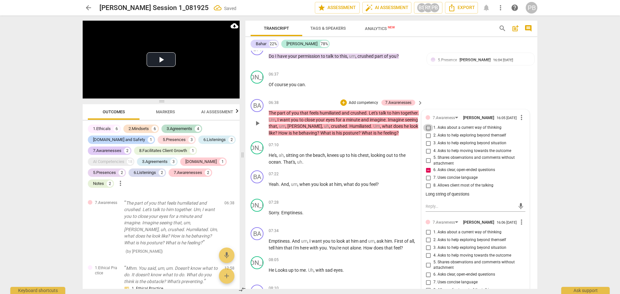
click at [429, 130] on input "1. Asks about a current way of thinking" at bounding box center [428, 128] width 10 height 8
click at [519, 224] on span "more_vert" at bounding box center [522, 222] width 8 height 8
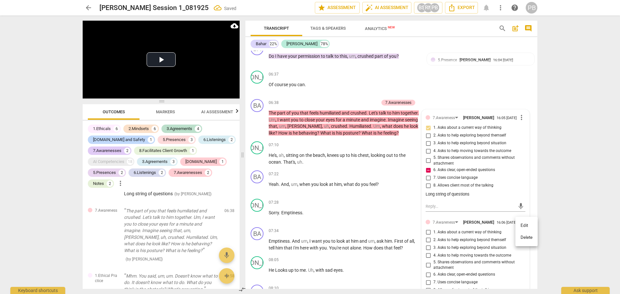
scroll to position [1030, 0]
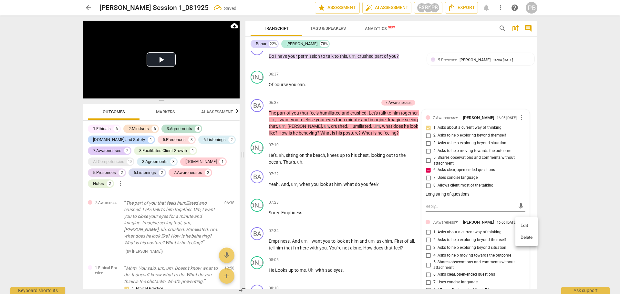
click at [521, 239] on li "Delete" at bounding box center [526, 238] width 22 height 12
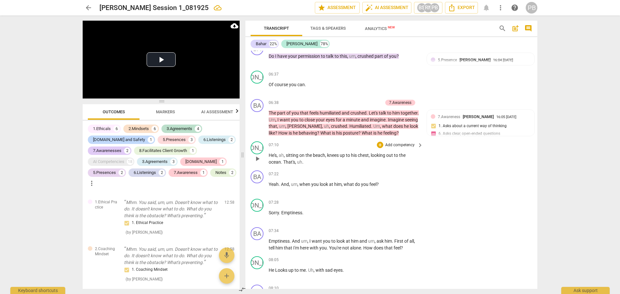
scroll to position [969, 0]
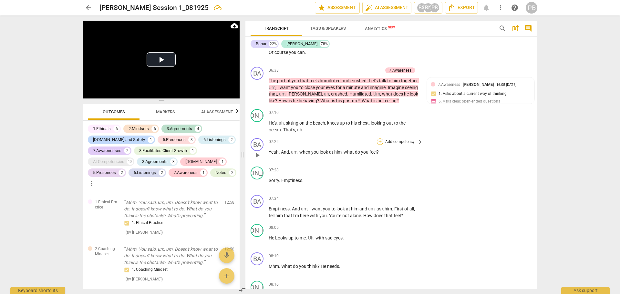
click at [379, 142] on div "+" at bounding box center [380, 142] width 6 height 6
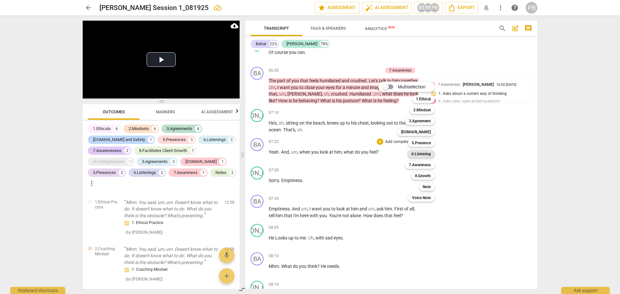
click at [425, 155] on b "6.Listening" at bounding box center [420, 154] width 19 height 8
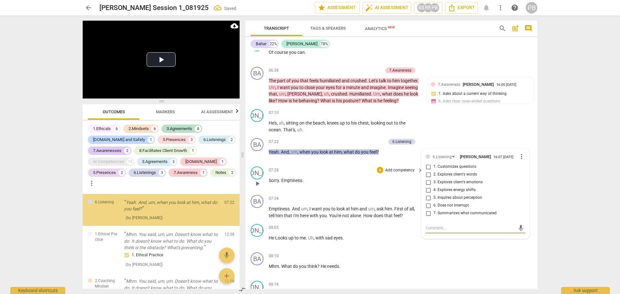
scroll to position [1014, 0]
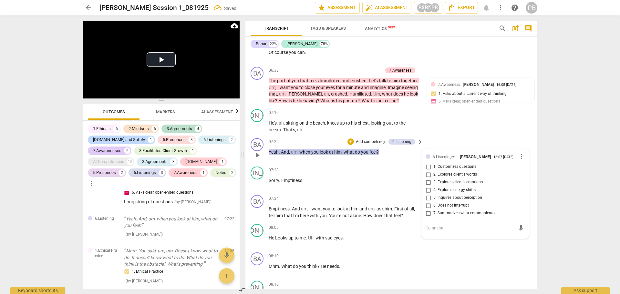
click at [428, 185] on input "3. Explores client's emotions" at bounding box center [428, 183] width 10 height 8
click at [507, 129] on div "JO play_arrow pause 07:10 + Add competency keyboard_arrow_right He's , ah , sit…" at bounding box center [391, 121] width 292 height 29
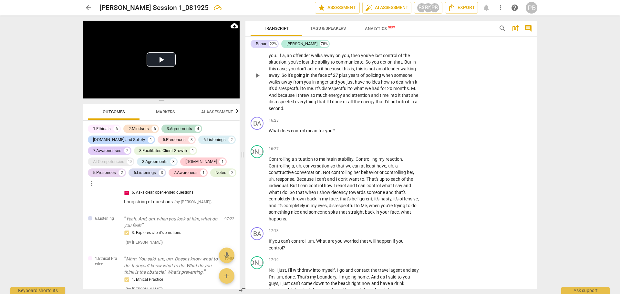
scroll to position [2229, 0]
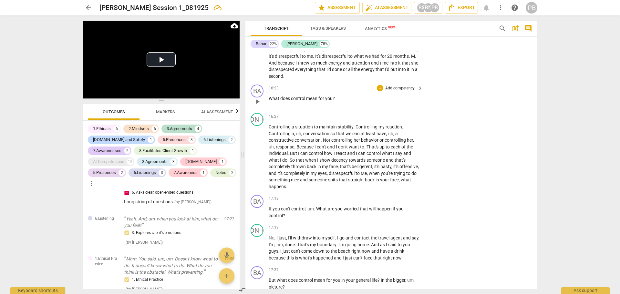
click at [389, 86] on p "Add competency" at bounding box center [400, 89] width 31 height 6
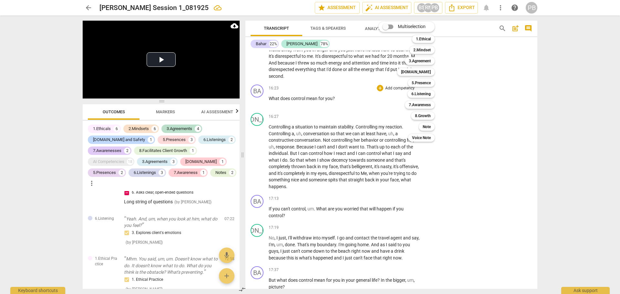
click at [363, 89] on div at bounding box center [310, 147] width 620 height 294
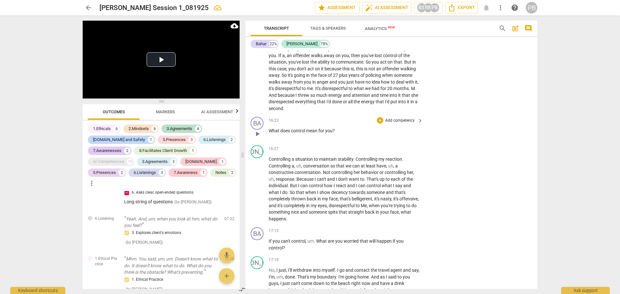
scroll to position [2164, 0]
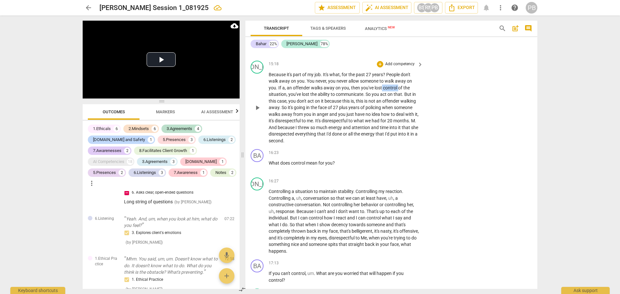
drag, startPoint x: 382, startPoint y: 80, endPoint x: 396, endPoint y: 81, distance: 13.9
click at [400, 81] on p "Because it's part of my job . It's what , for the past 27 years ? People don't …" at bounding box center [344, 107] width 151 height 73
click at [415, 74] on icon "button" at bounding box center [418, 73] width 6 height 8
click at [390, 150] on p "Add competency" at bounding box center [400, 153] width 31 height 6
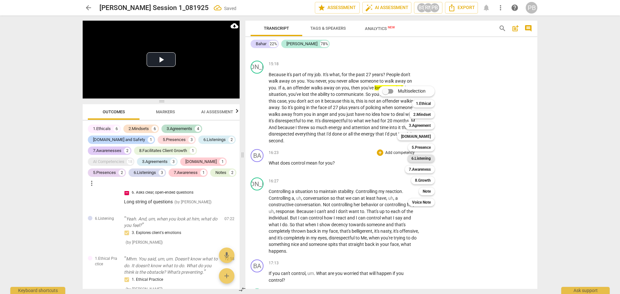
click at [428, 158] on b "6.Listening" at bounding box center [420, 159] width 19 height 8
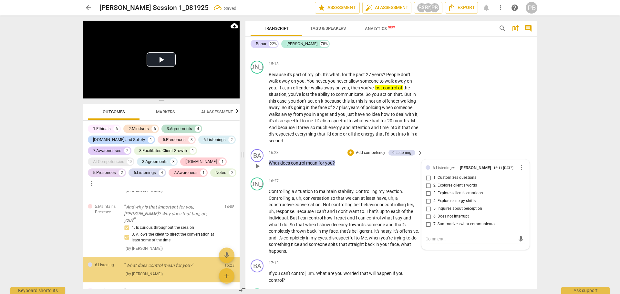
scroll to position [1367, 0]
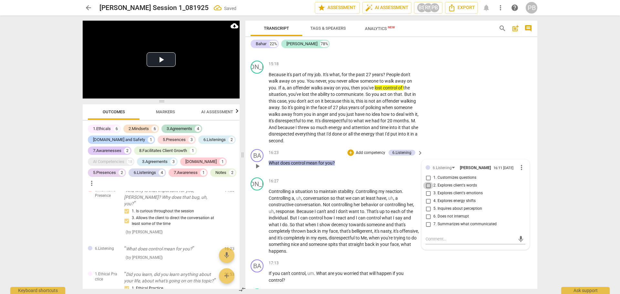
click at [427, 182] on input "2. Explores client's words" at bounding box center [428, 186] width 10 height 8
click at [491, 105] on div "JO play_arrow pause 15:18 + Add competency keyboard_arrow_right Because it's pa…" at bounding box center [391, 102] width 292 height 89
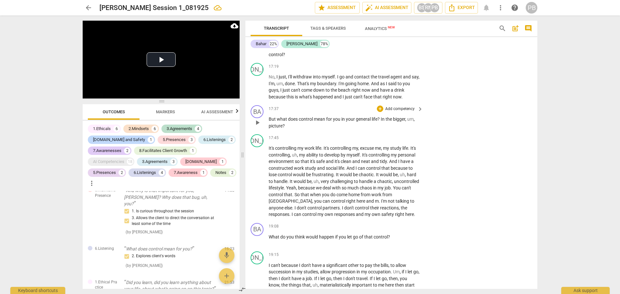
scroll to position [2390, 0]
click at [400, 106] on p "Add competency" at bounding box center [400, 109] width 31 height 6
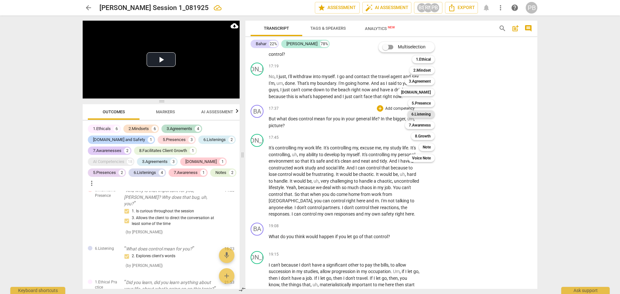
click at [424, 113] on b "6.Listening" at bounding box center [420, 114] width 19 height 8
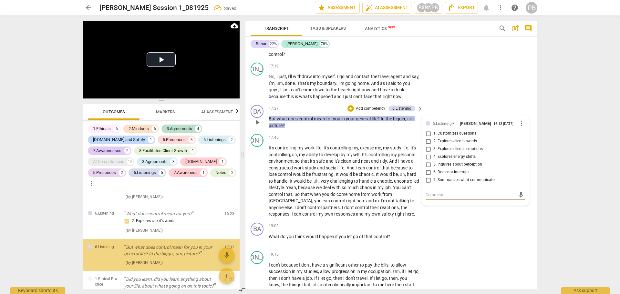
scroll to position [1404, 0]
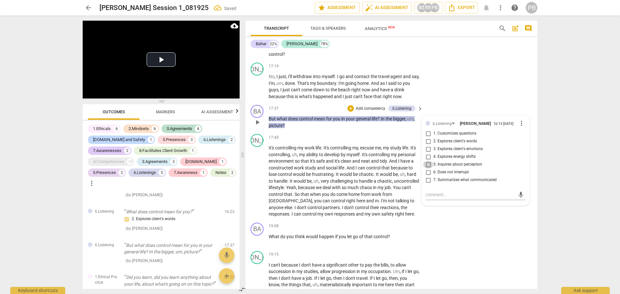
click at [425, 161] on input "5. Inquires about perception" at bounding box center [428, 165] width 10 height 8
click at [488, 105] on div "BA play_arrow pause 17:37 + Add competency 6.Listening keyboard_arrow_right But…" at bounding box center [391, 116] width 292 height 29
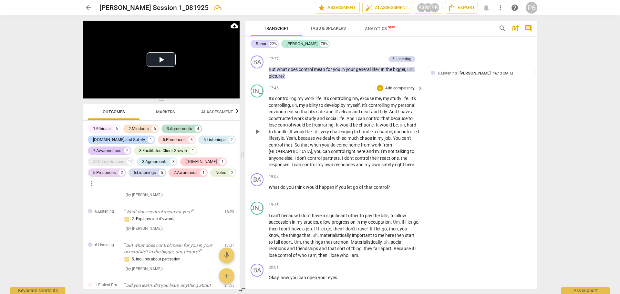
scroll to position [2455, 0]
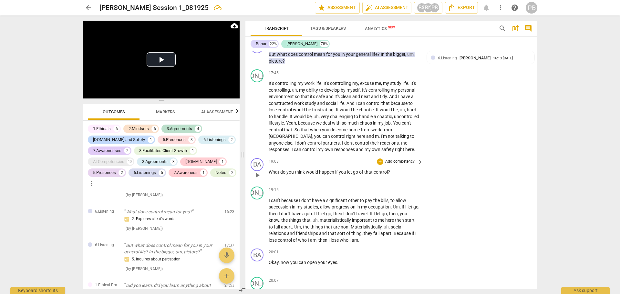
click at [389, 159] on p "Add competency" at bounding box center [400, 162] width 31 height 6
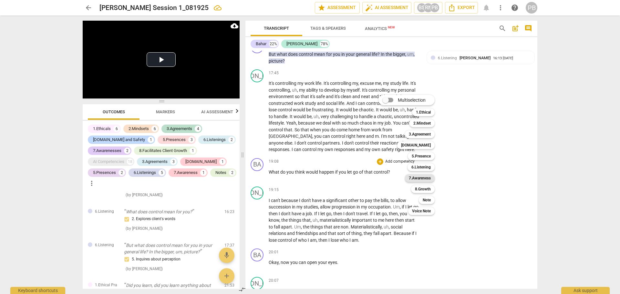
click at [415, 179] on b "7.Awareness" at bounding box center [420, 178] width 22 height 8
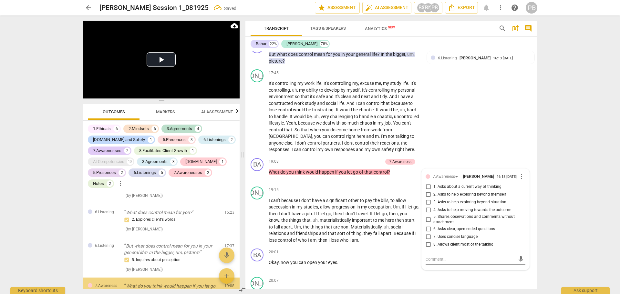
scroll to position [1444, 0]
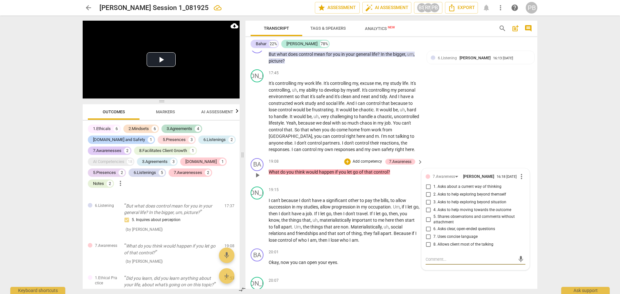
click at [427, 199] on input "3. Asks to help exploring beyond situation" at bounding box center [428, 203] width 10 height 8
click at [473, 126] on div "JO play_arrow pause 17:45 + Add competency keyboard_arrow_right It's controllin…" at bounding box center [391, 111] width 292 height 89
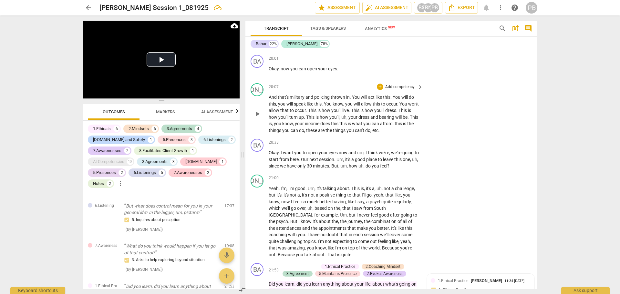
scroll to position [2681, 0]
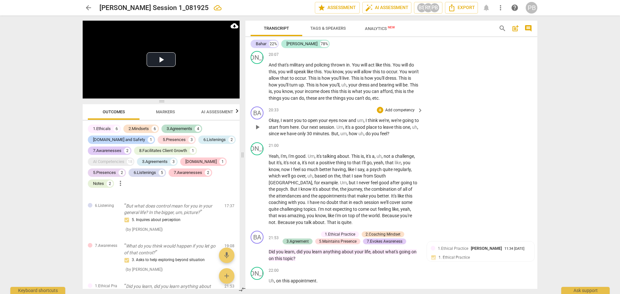
click at [398, 108] on p "Add competency" at bounding box center [400, 111] width 31 height 6
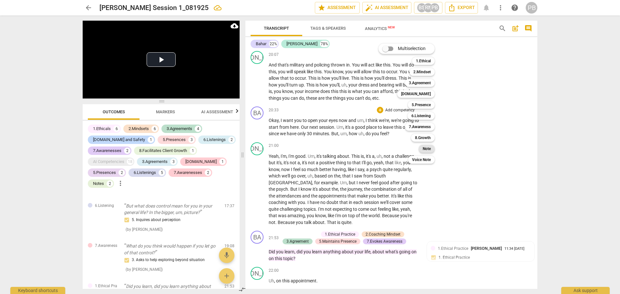
click at [426, 149] on b "Note" at bounding box center [427, 149] width 8 height 8
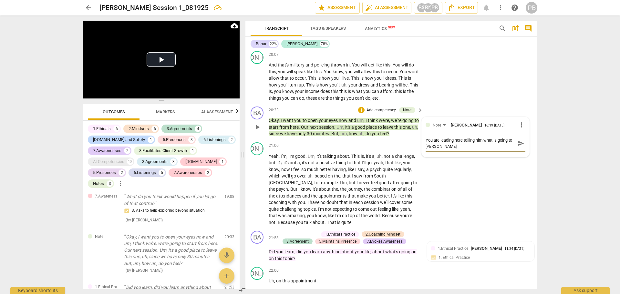
scroll to position [0, 0]
click at [469, 94] on div "JO play_arrow pause 20:07 + Add competency keyboard_arrow_right And that's mili…" at bounding box center [391, 76] width 292 height 56
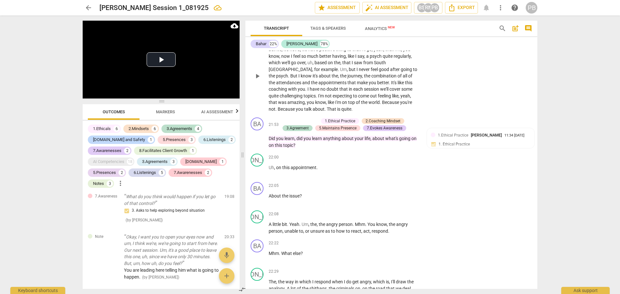
scroll to position [2810, 0]
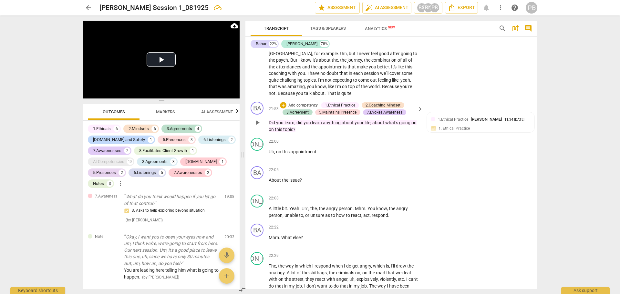
click at [305, 103] on p "Add competency" at bounding box center [303, 106] width 31 height 6
click at [329, 134] on b "8.Growth" at bounding box center [327, 133] width 16 height 8
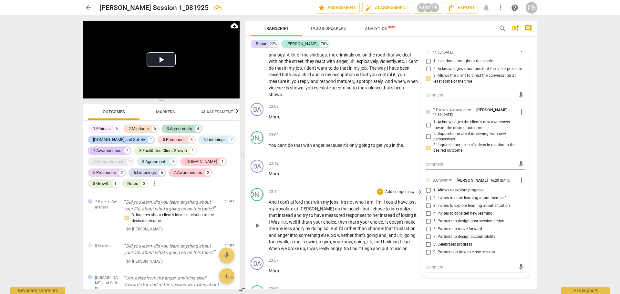
scroll to position [3036, 0]
click at [426, 203] on input "3. Invites to explore learning about situation" at bounding box center [428, 205] width 10 height 8
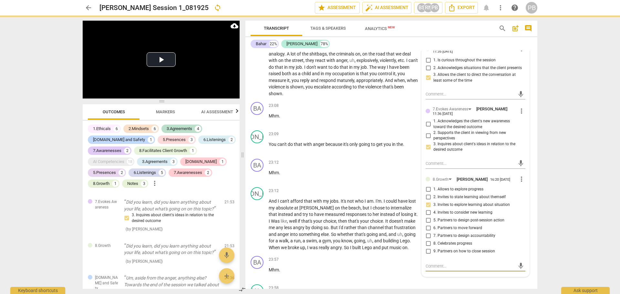
click at [442, 265] on textarea at bounding box center [470, 266] width 89 height 6
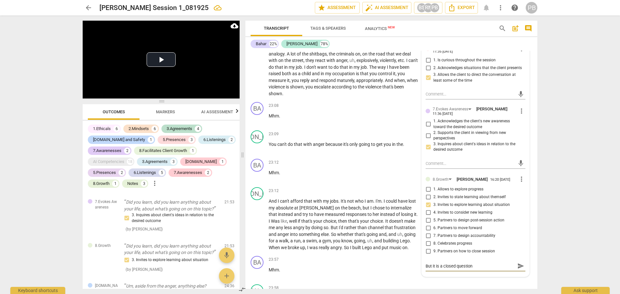
click at [518, 263] on span "send" at bounding box center [520, 266] width 7 height 7
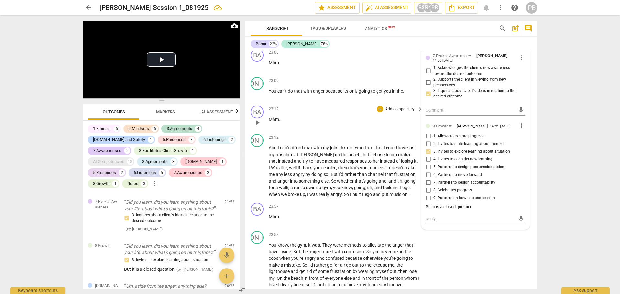
scroll to position [3101, 0]
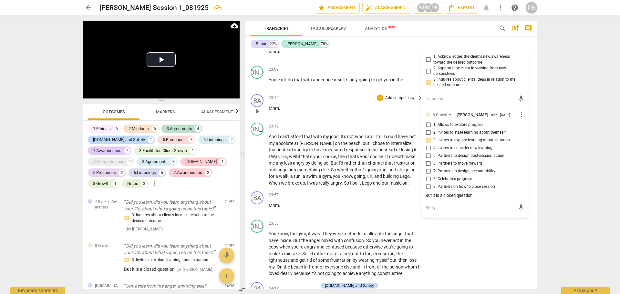
click at [270, 106] on span "Mhm" at bounding box center [274, 108] width 10 height 5
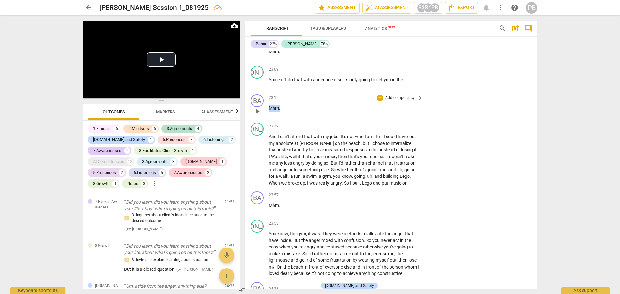
drag, startPoint x: 270, startPoint y: 101, endPoint x: 285, endPoint y: 101, distance: 14.5
click at [285, 105] on p "Mhm ." at bounding box center [344, 108] width 151 height 7
click at [382, 95] on div "+ Add competency" at bounding box center [396, 98] width 38 height 6
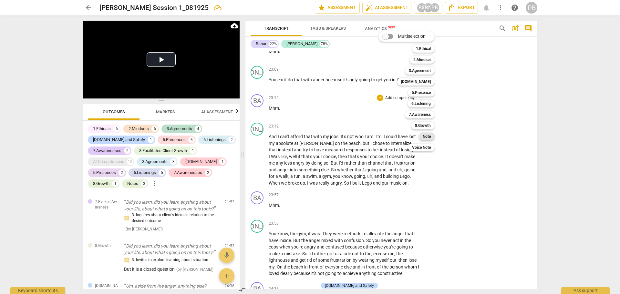
click at [425, 136] on b "Note" at bounding box center [427, 137] width 8 height 8
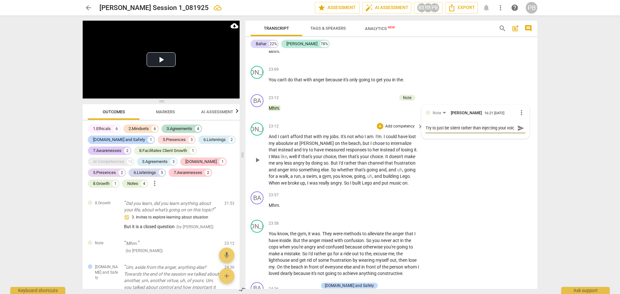
scroll to position [5, 0]
click at [519, 128] on span "send" at bounding box center [520, 131] width 7 height 7
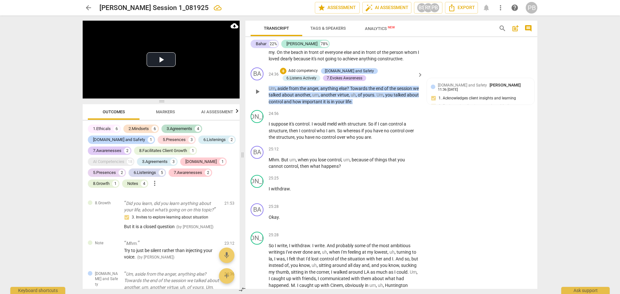
scroll to position [3327, 0]
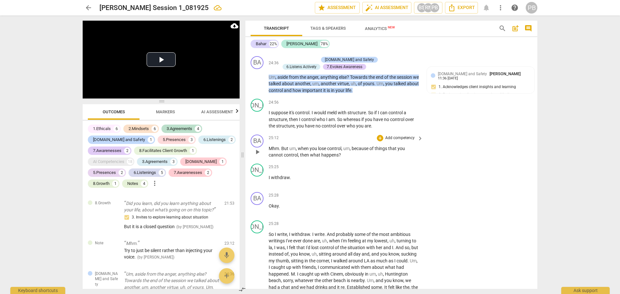
click at [398, 135] on p "Add competency" at bounding box center [400, 138] width 31 height 6
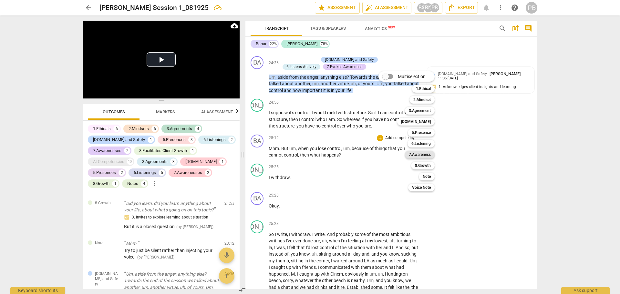
click at [419, 153] on b "7.Awareness" at bounding box center [420, 155] width 22 height 8
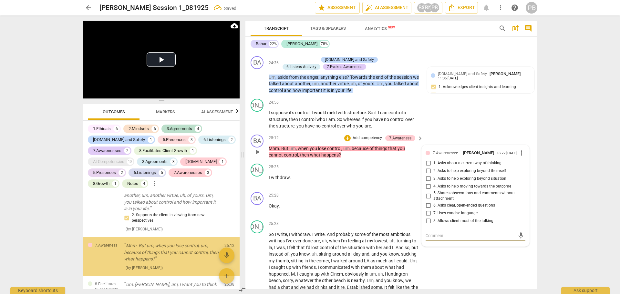
scroll to position [2033, 0]
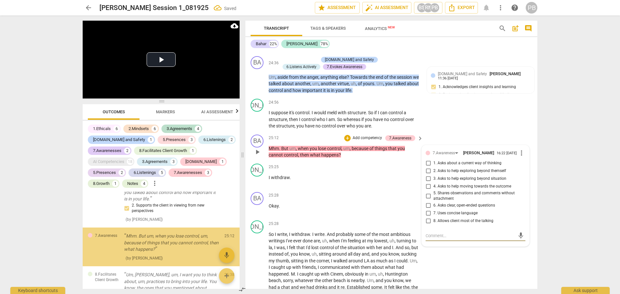
click at [428, 192] on input "5. Shares observations and comments without attachment" at bounding box center [428, 196] width 10 height 8
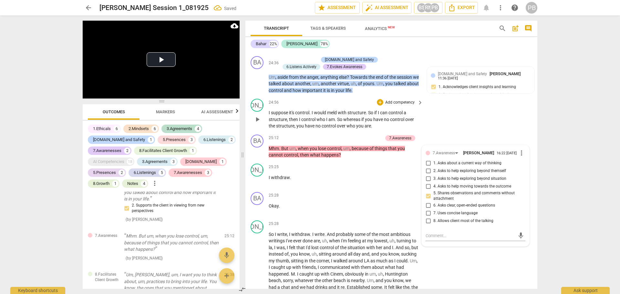
click at [464, 123] on div "JO play_arrow pause 24:56 + Add competency keyboard_arrow_right I suppose it's …" at bounding box center [391, 114] width 292 height 36
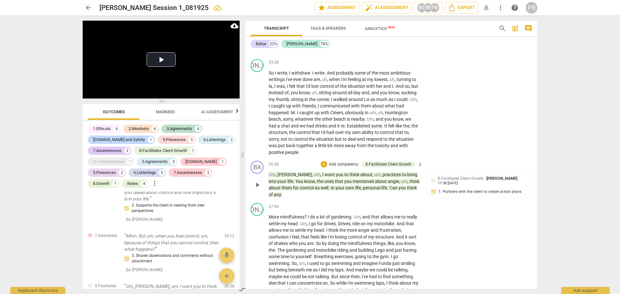
scroll to position [3521, 0]
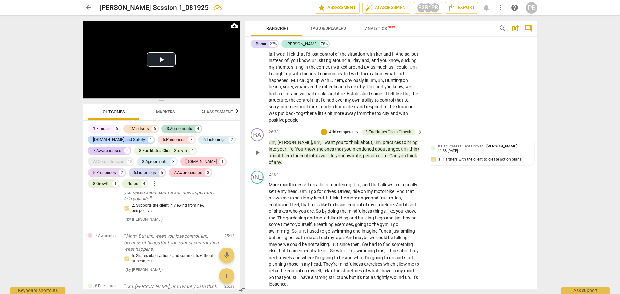
click at [340, 130] on p "Add competency" at bounding box center [343, 133] width 31 height 6
click at [368, 161] on b "8.Growth" at bounding box center [367, 160] width 16 height 8
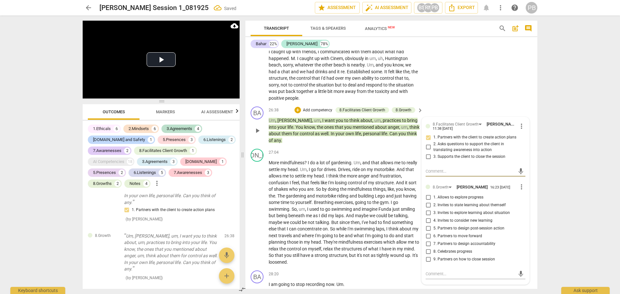
scroll to position [3553, 0]
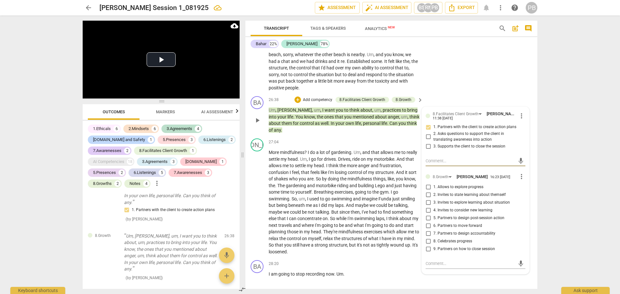
click at [426, 214] on input "5. Partners to design post-session action" at bounding box center [428, 218] width 10 height 8
click at [435, 262] on textarea at bounding box center [470, 264] width 89 height 6
click at [519, 260] on span "send" at bounding box center [520, 263] width 7 height 7
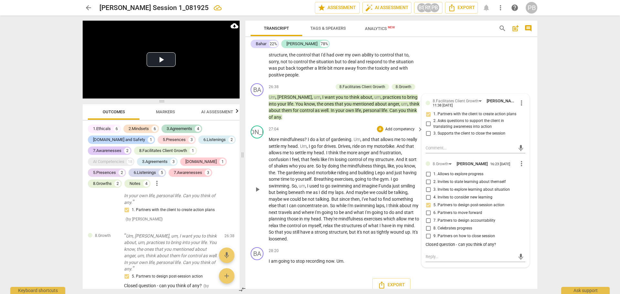
scroll to position [3567, 0]
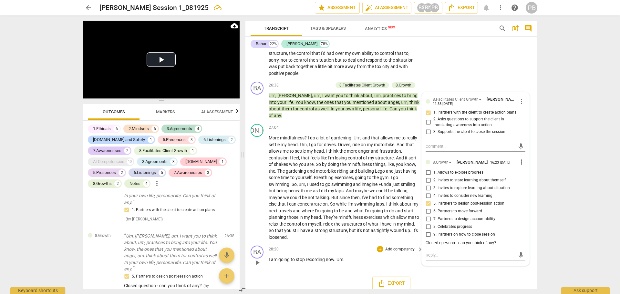
click at [390, 247] on p "Add competency" at bounding box center [400, 250] width 31 height 6
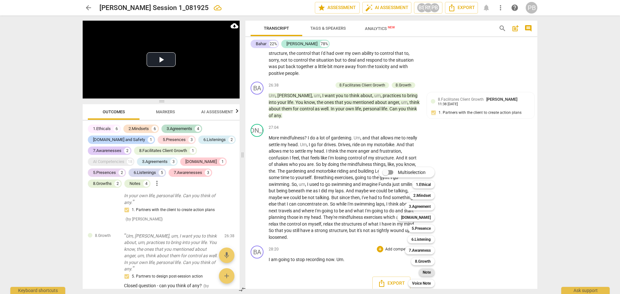
click at [423, 271] on b "Note" at bounding box center [427, 273] width 8 height 8
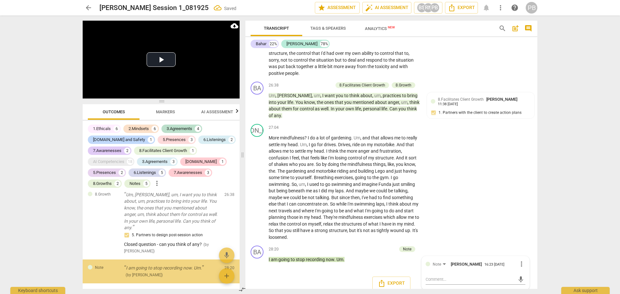
scroll to position [2199, 0]
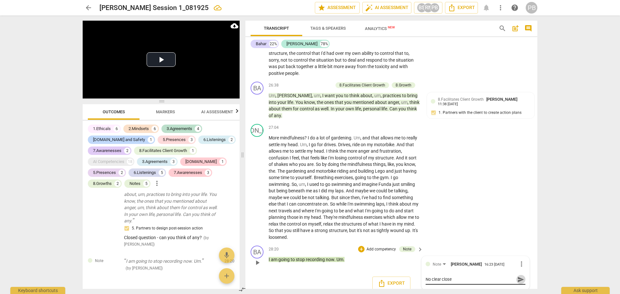
click at [518, 276] on span "send" at bounding box center [520, 279] width 7 height 7
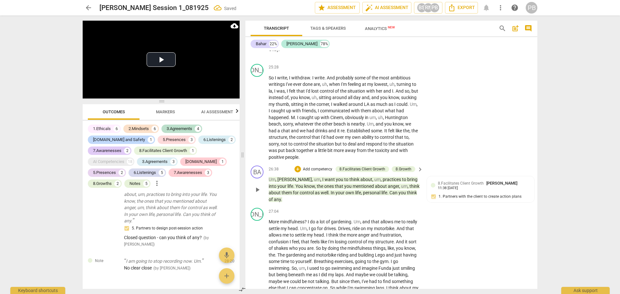
scroll to position [3470, 0]
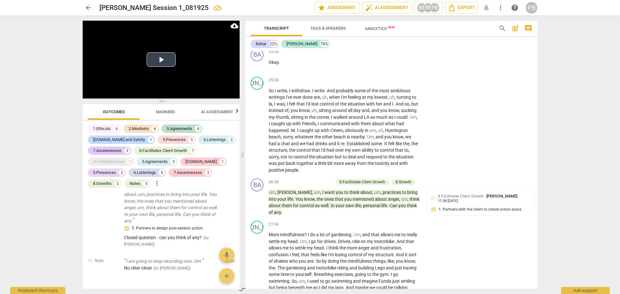
click at [162, 58] on button "Play Video" at bounding box center [161, 59] width 29 height 15
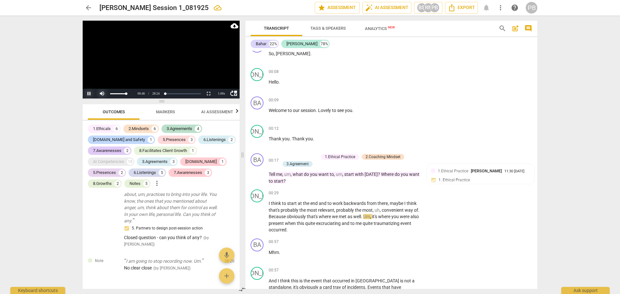
drag, startPoint x: 88, startPoint y: 93, endPoint x: 107, endPoint y: 93, distance: 18.4
click at [88, 93] on button "Pause" at bounding box center [89, 94] width 13 height 10
click at [90, 94] on button "Play" at bounding box center [89, 94] width 13 height 10
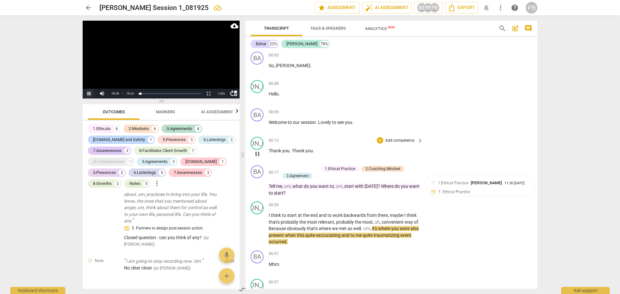
scroll to position [0, 0]
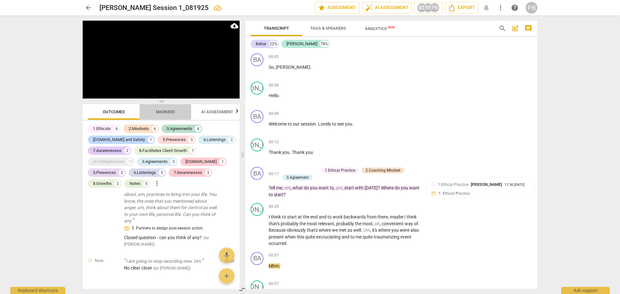
click at [170, 111] on span "Markers" at bounding box center [165, 111] width 19 height 5
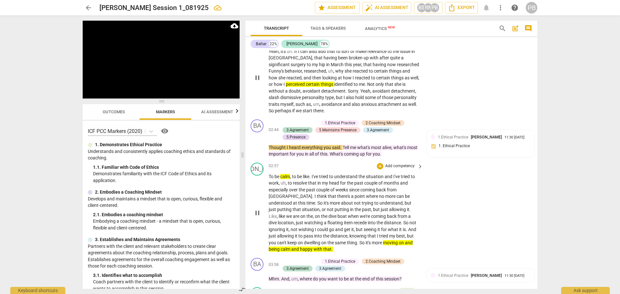
scroll to position [388, 0]
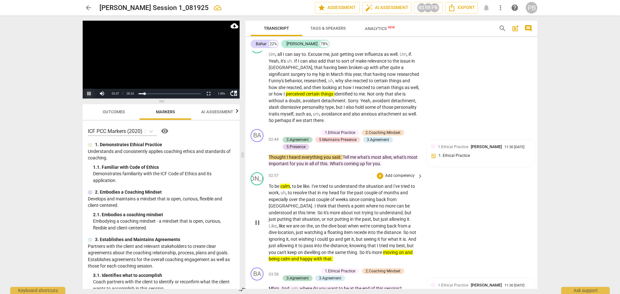
click at [89, 93] on button "Pause" at bounding box center [89, 94] width 13 height 10
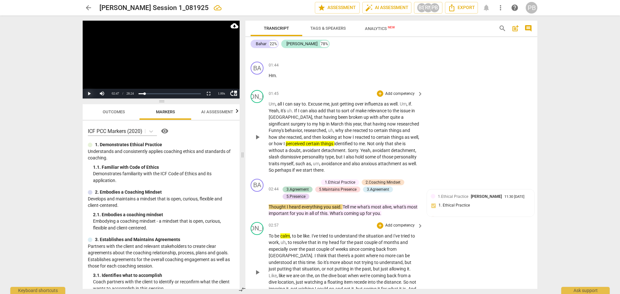
scroll to position [323, 0]
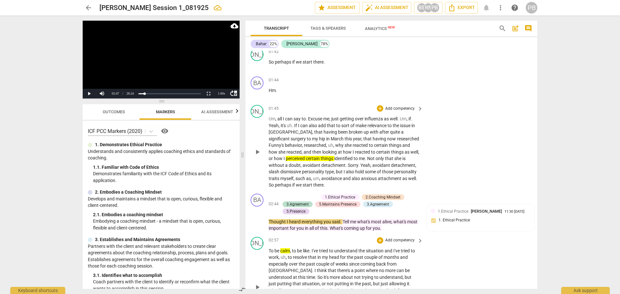
click at [399, 107] on p "Add competency" at bounding box center [400, 109] width 31 height 6
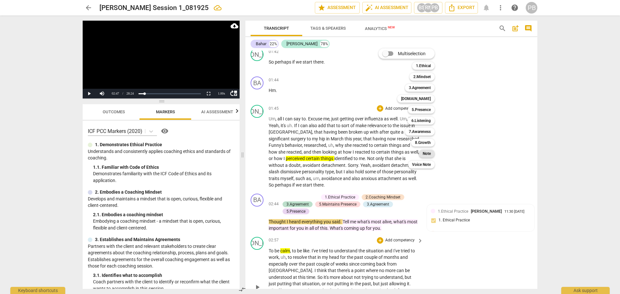
click at [427, 154] on b "Note" at bounding box center [427, 154] width 8 height 8
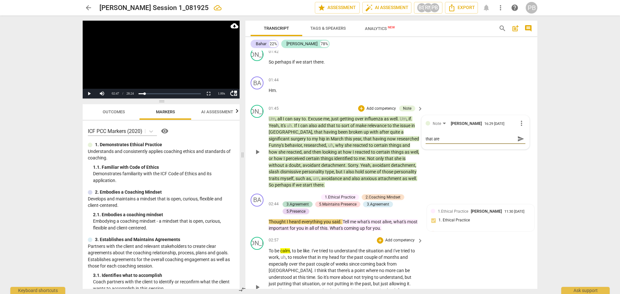
scroll to position [0, 0]
click at [521, 143] on span "send" at bounding box center [520, 141] width 7 height 7
click at [89, 93] on button "Play" at bounding box center [89, 94] width 13 height 10
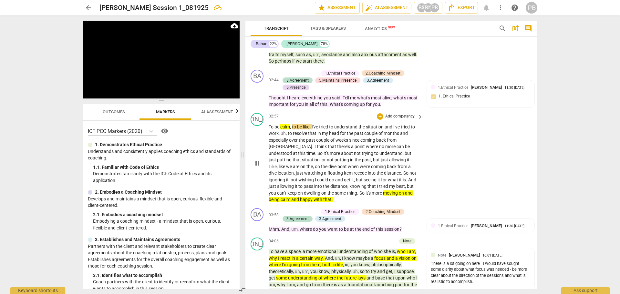
scroll to position [452, 0]
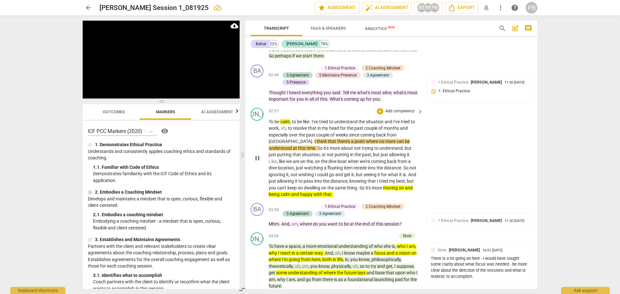
click at [399, 109] on p "Add competency" at bounding box center [400, 112] width 31 height 6
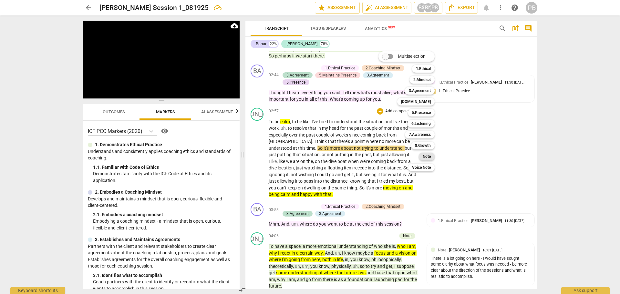
click at [431, 157] on b "Note" at bounding box center [427, 157] width 8 height 8
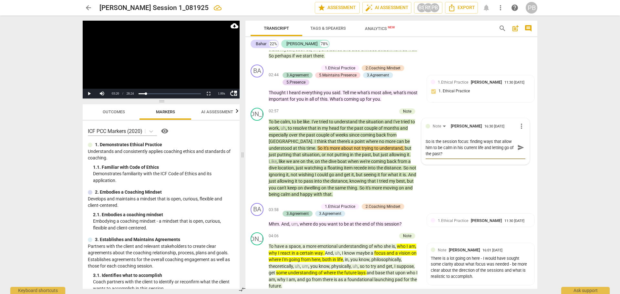
scroll to position [0, 0]
click at [520, 149] on span "send" at bounding box center [520, 147] width 7 height 7
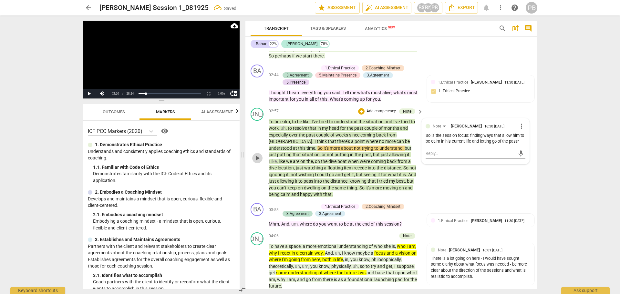
click at [256, 159] on span "play_arrow" at bounding box center [258, 158] width 8 height 8
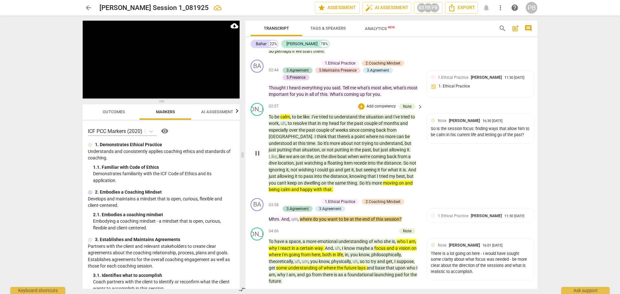
scroll to position [452, 0]
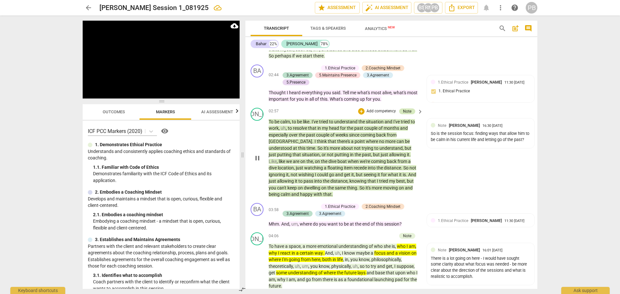
click at [409, 112] on div "Note" at bounding box center [407, 112] width 8 height 6
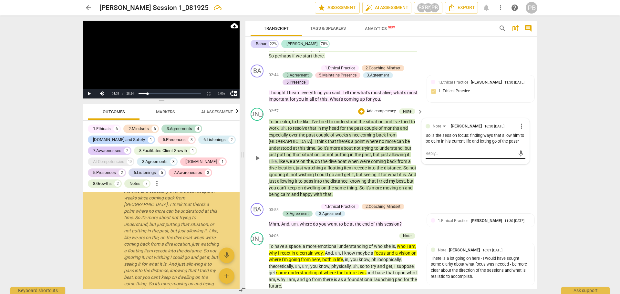
scroll to position [625, 0]
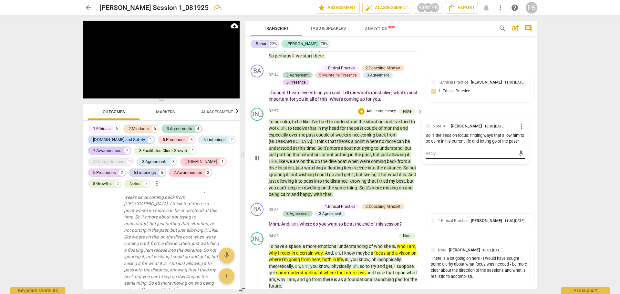
click at [437, 157] on textarea at bounding box center [470, 154] width 89 height 6
click at [519, 157] on span "send" at bounding box center [520, 153] width 7 height 7
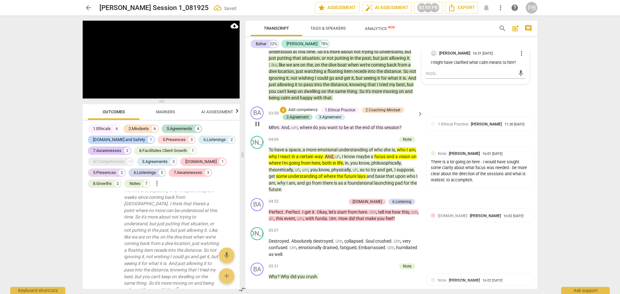
scroll to position [549, 0]
click at [482, 176] on div "There is a lot going on here - I would have sought some clarity about what focu…" at bounding box center [481, 171] width 100 height 24
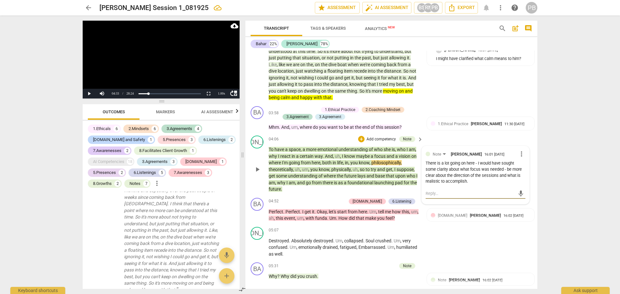
click at [429, 196] on textarea at bounding box center [470, 194] width 89 height 6
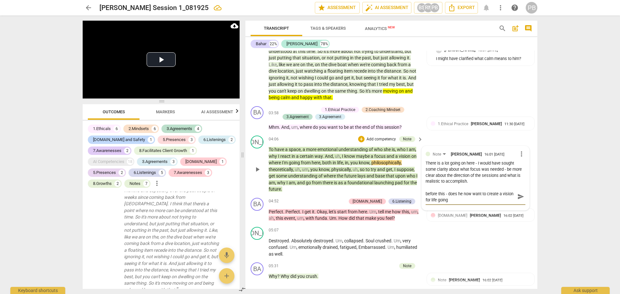
scroll to position [0, 0]
click at [517, 201] on span "send" at bounding box center [520, 199] width 7 height 7
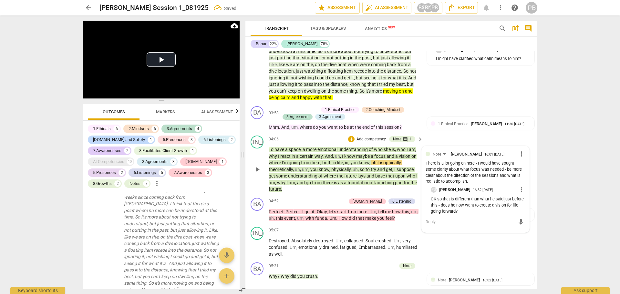
click at [255, 168] on span "play_arrow" at bounding box center [258, 170] width 8 height 8
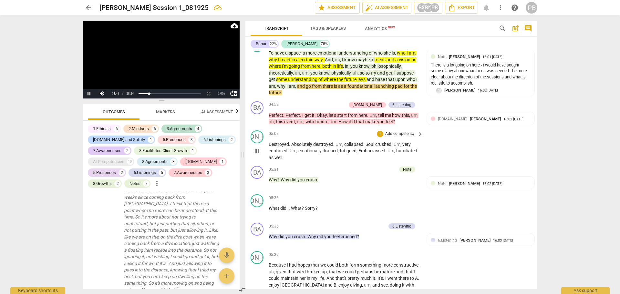
scroll to position [646, 0]
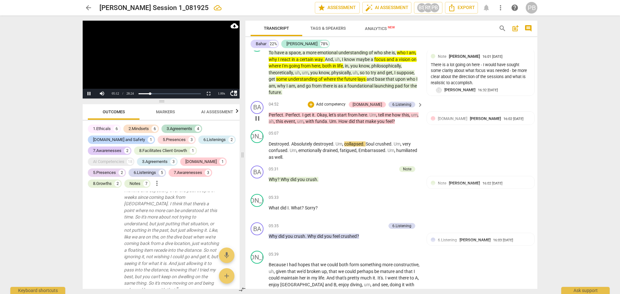
click at [419, 105] on span "keyboard_arrow_right" at bounding box center [420, 105] width 8 height 8
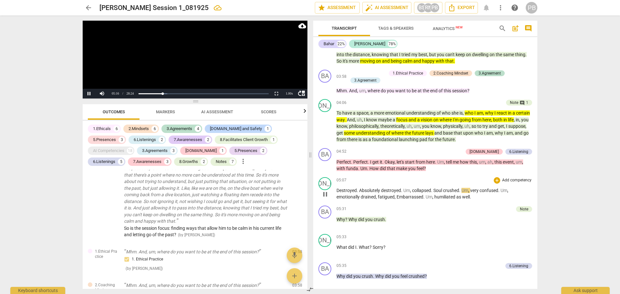
scroll to position [512, 0]
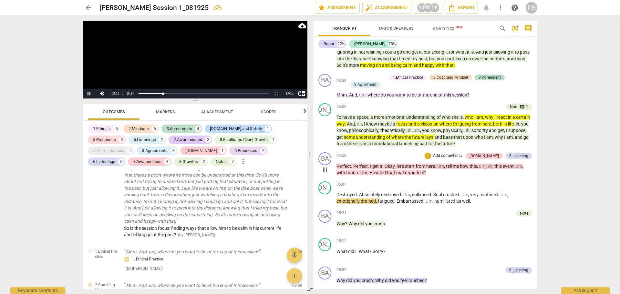
click at [459, 156] on p "Add competency" at bounding box center [447, 156] width 31 height 6
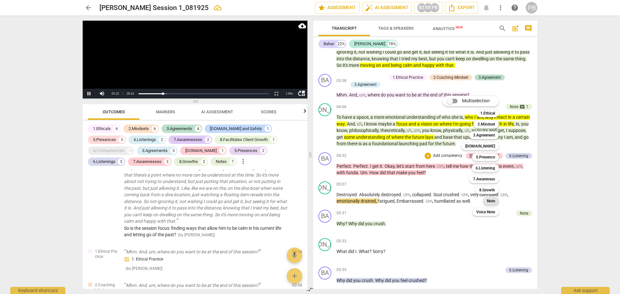
click at [487, 201] on b "Note" at bounding box center [491, 201] width 8 height 8
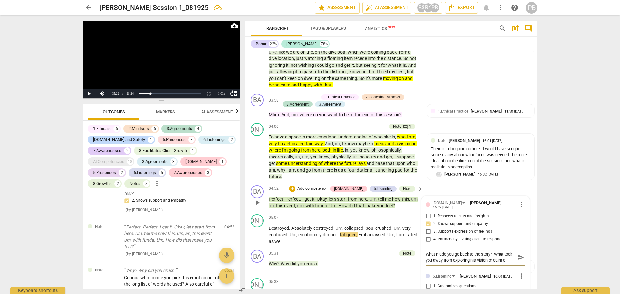
scroll to position [5, 0]
click at [516, 256] on span "send" at bounding box center [520, 258] width 9 height 8
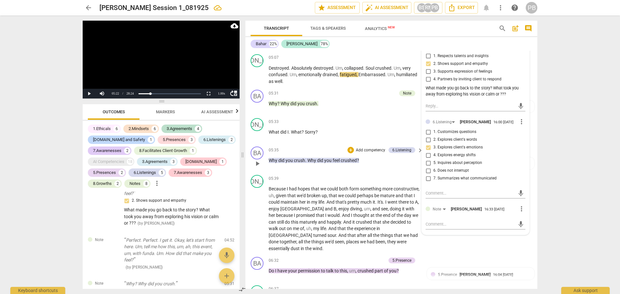
scroll to position [691, 0]
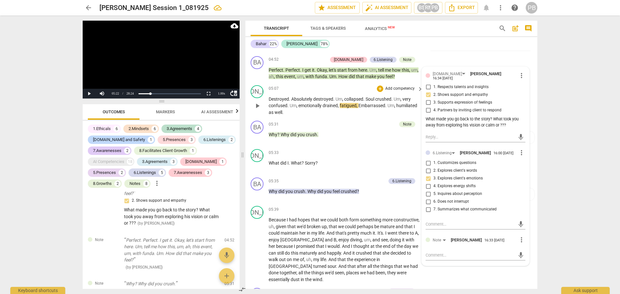
click at [255, 104] on span "play_arrow" at bounding box center [258, 106] width 8 height 8
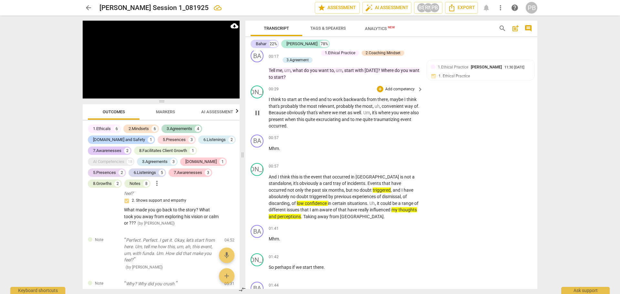
scroll to position [0, 0]
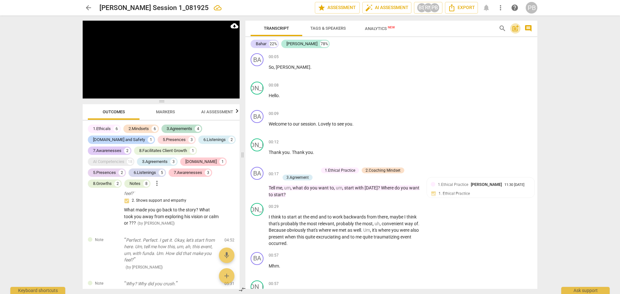
click at [514, 27] on span "post_add" at bounding box center [516, 29] width 8 height 8
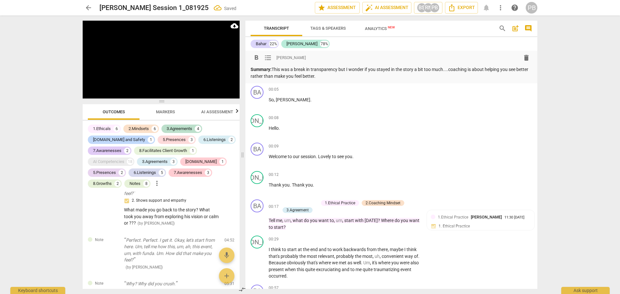
click at [339, 70] on p "Summary: This was a break in transparency but I wonder if you stayed in the sto…" at bounding box center [392, 72] width 282 height 13
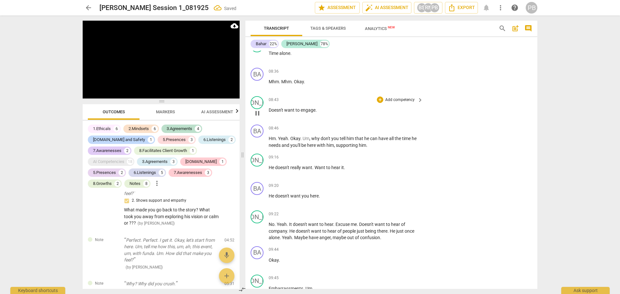
scroll to position [1264, 0]
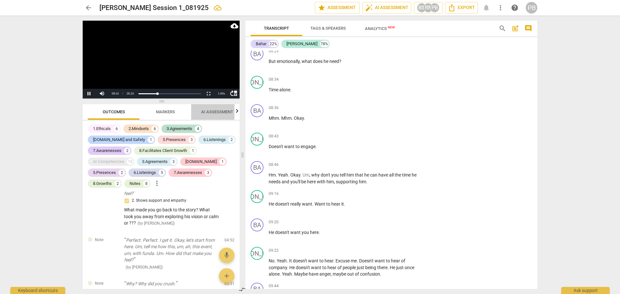
click at [224, 113] on span "AI Assessment" at bounding box center [217, 111] width 32 height 5
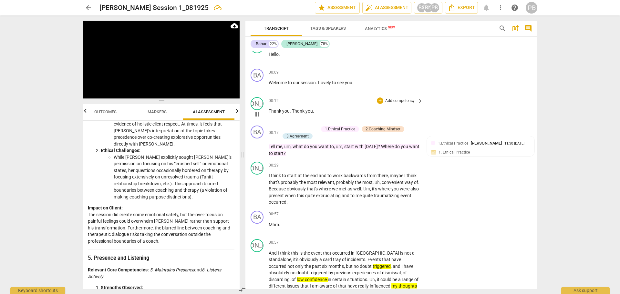
scroll to position [0, 0]
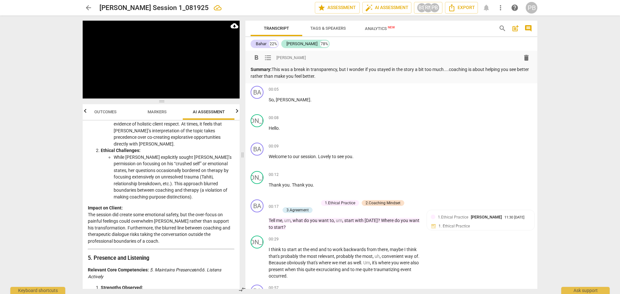
click at [335, 76] on p "Summary: This was a break in transparency, but I wonder if you stayed in the st…" at bounding box center [392, 72] width 282 height 13
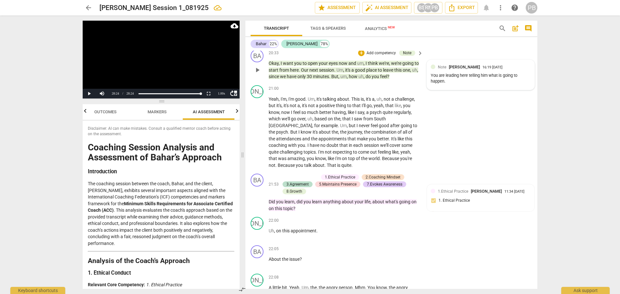
scroll to position [2631, 0]
